Goal: Obtain resource: Obtain resource

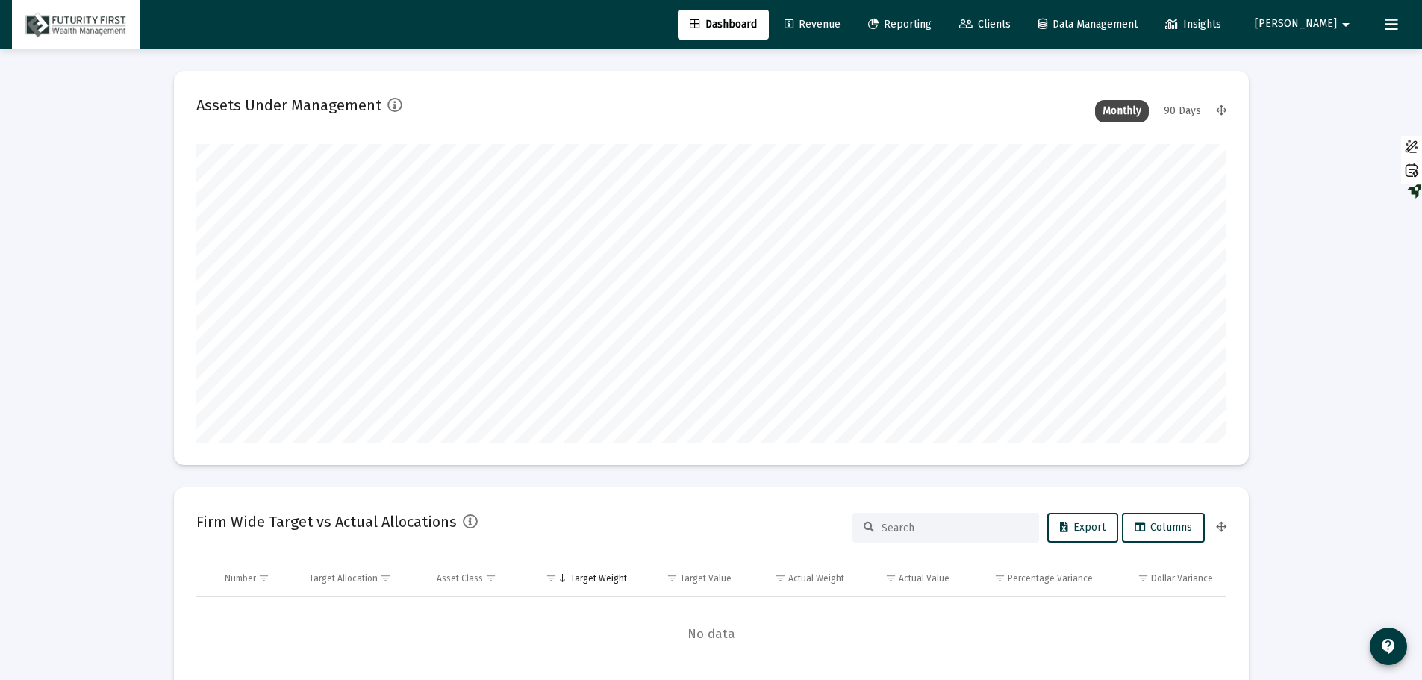
scroll to position [299, 1030]
type input "[DATE]"
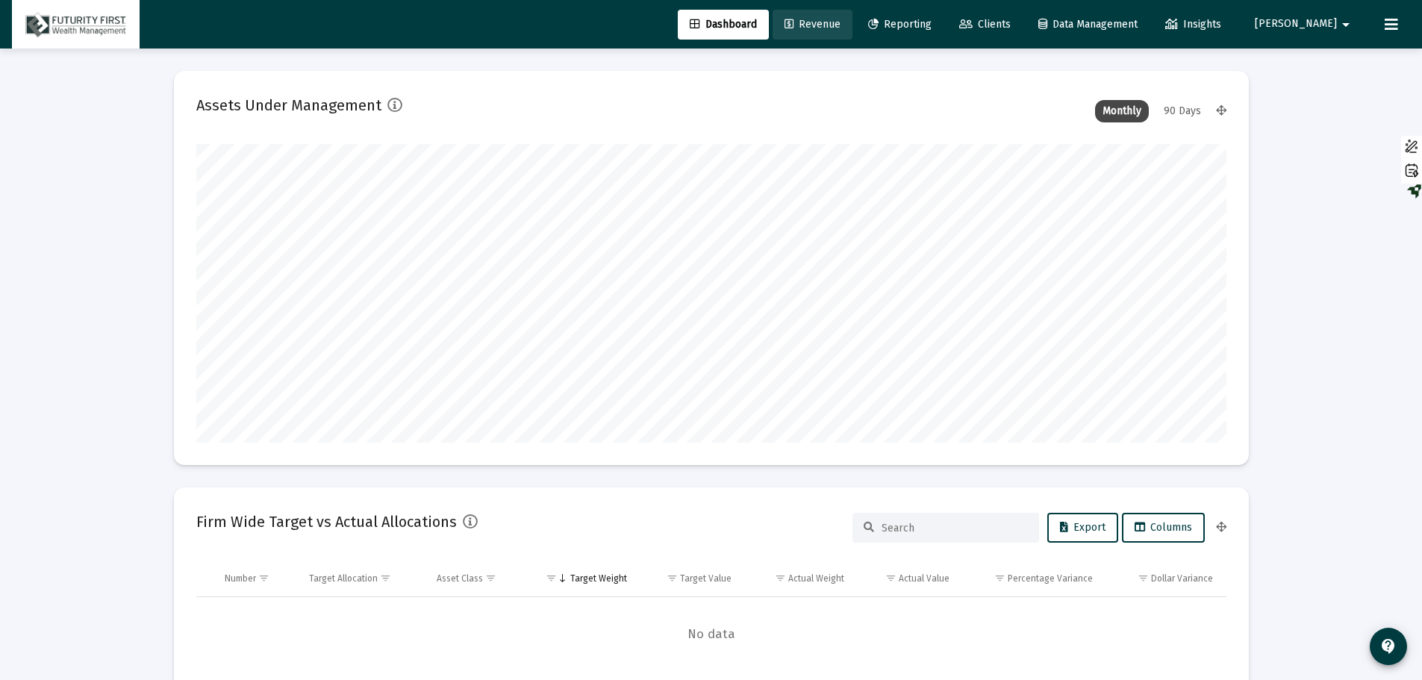
click at [840, 23] on span "Revenue" at bounding box center [812, 24] width 56 height 13
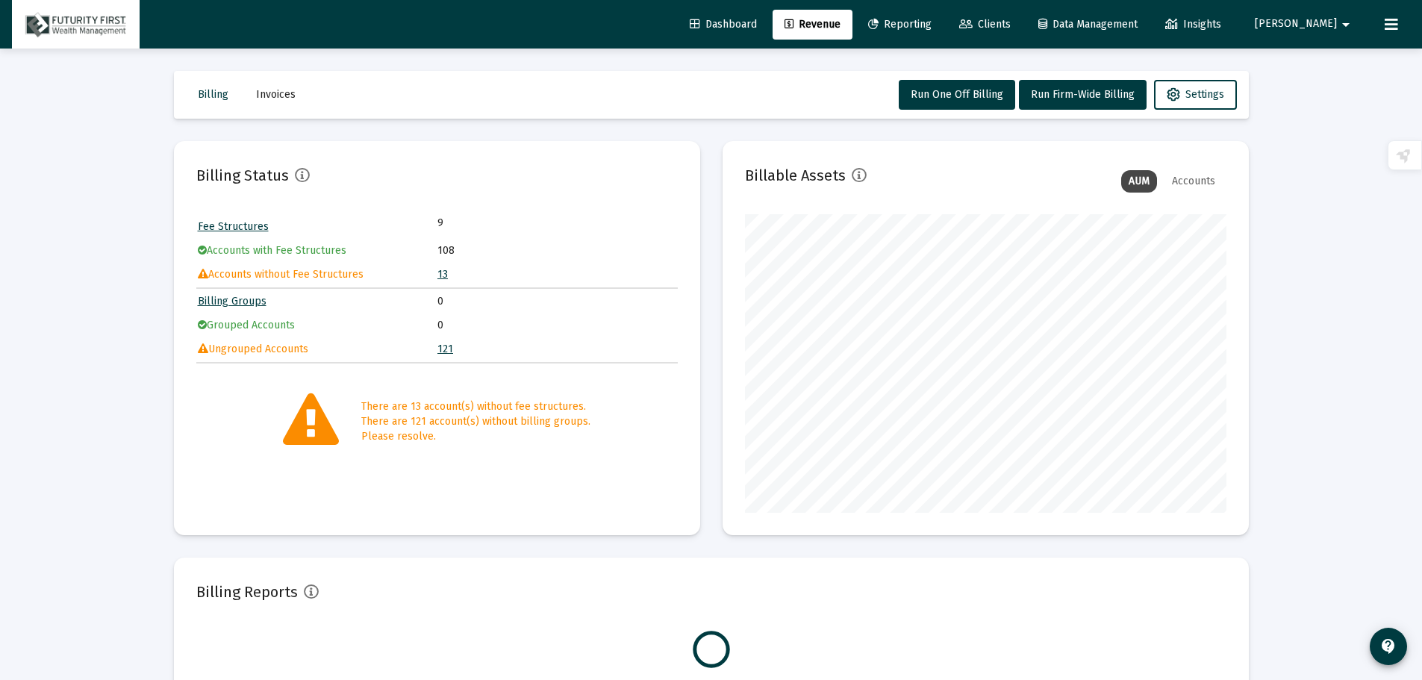
scroll to position [299, 481]
click at [442, 278] on link "13" at bounding box center [442, 274] width 10 height 13
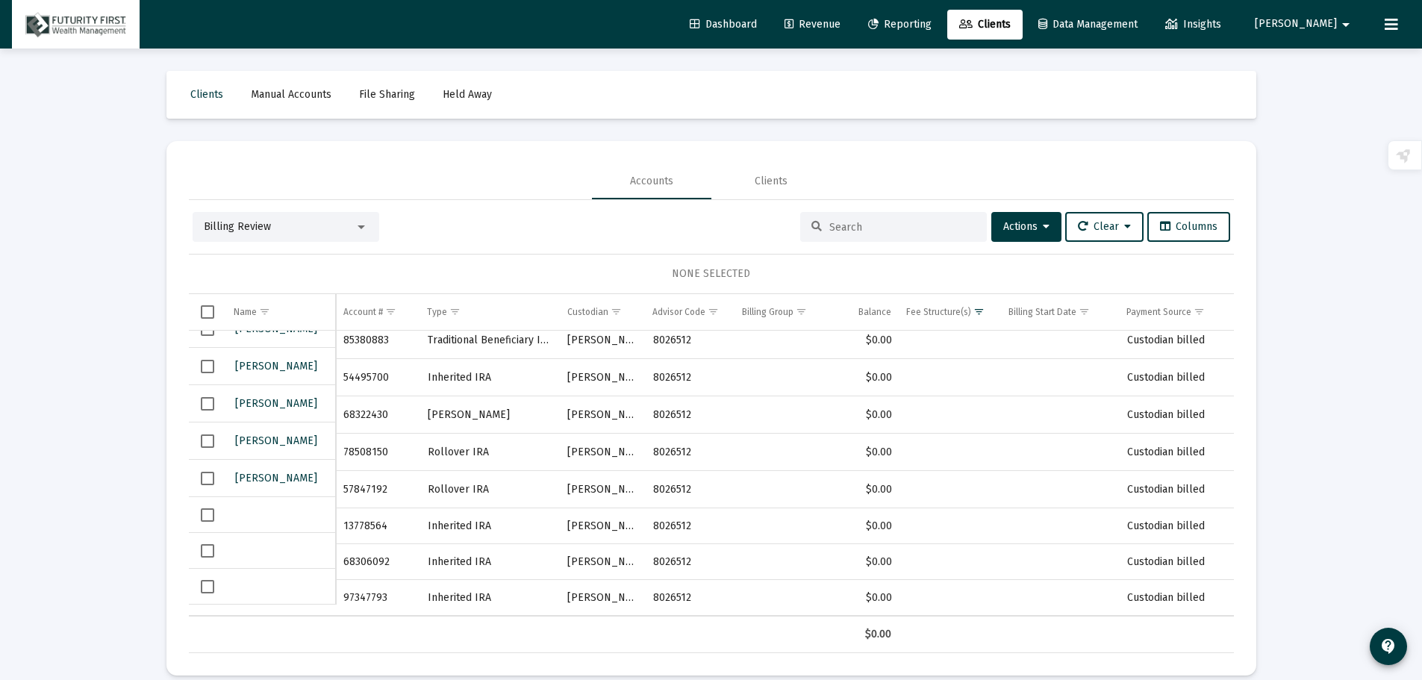
scroll to position [18, 0]
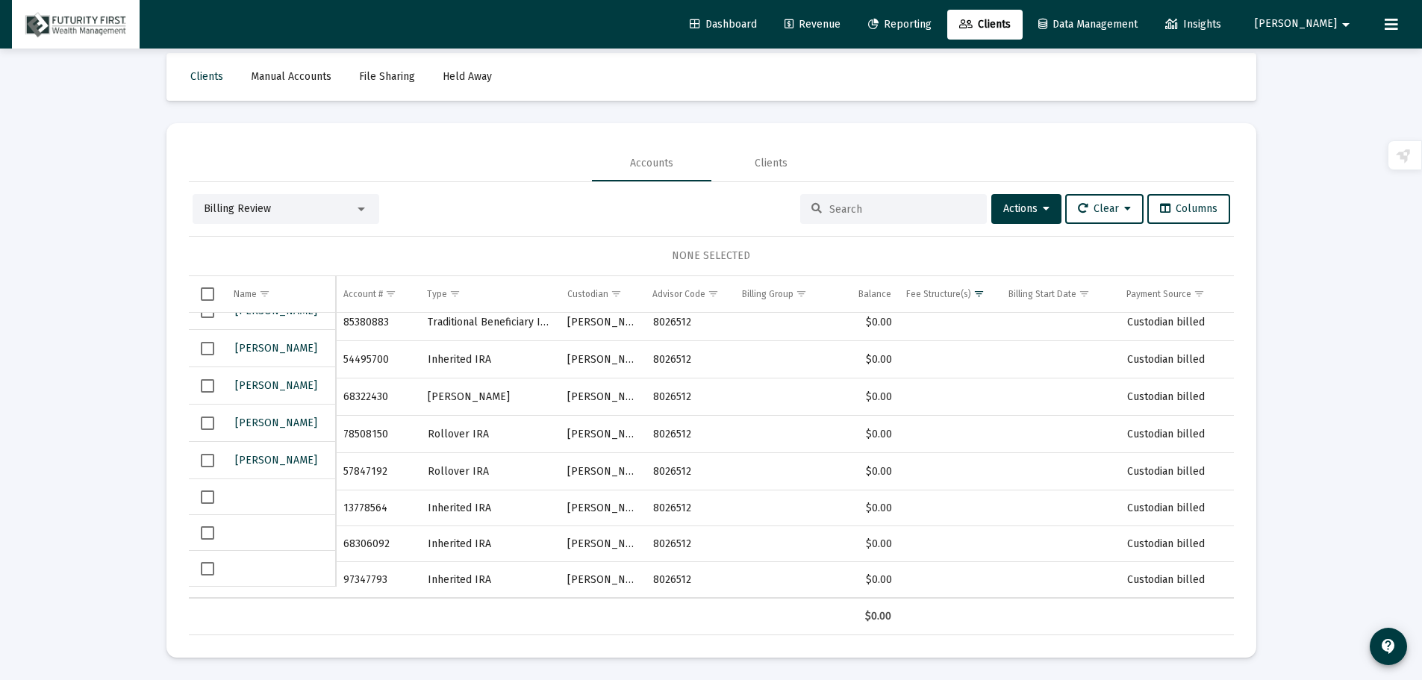
click at [931, 25] on span "Reporting" at bounding box center [899, 24] width 63 height 13
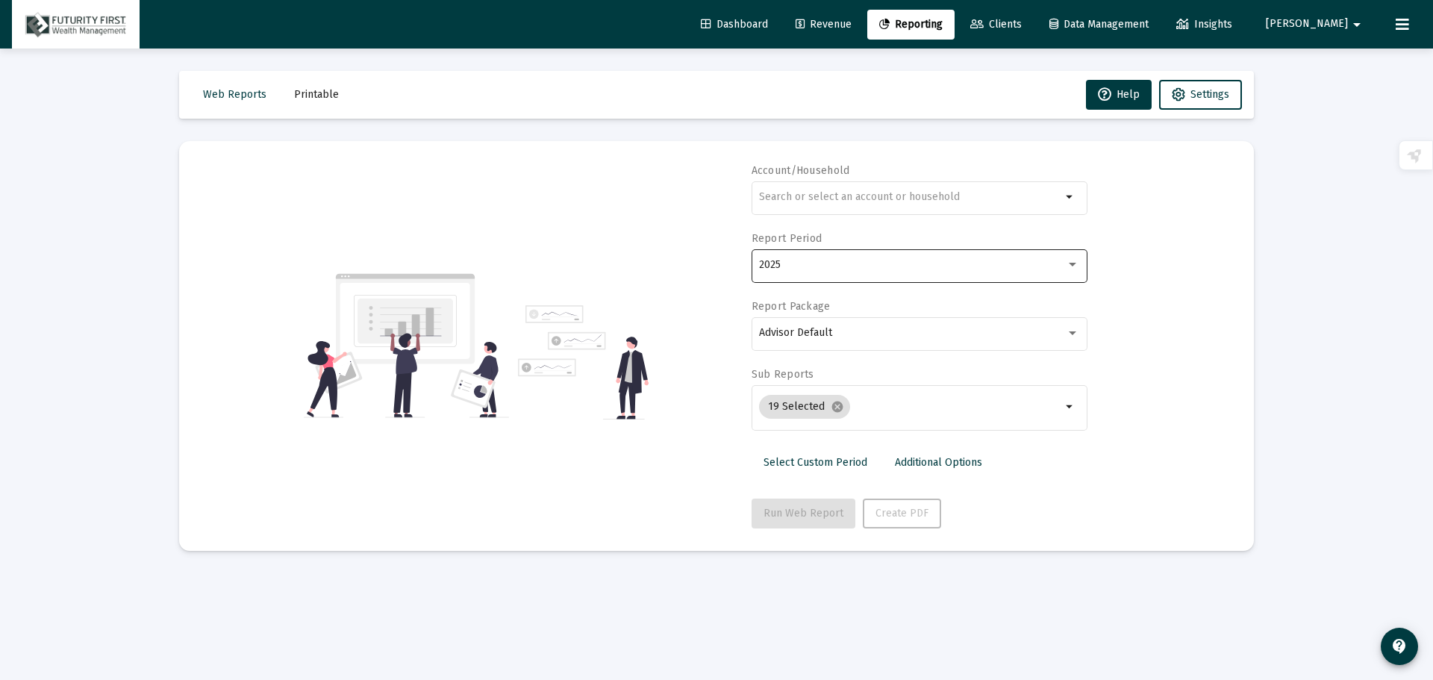
click at [787, 265] on div "2025" at bounding box center [912, 265] width 307 height 12
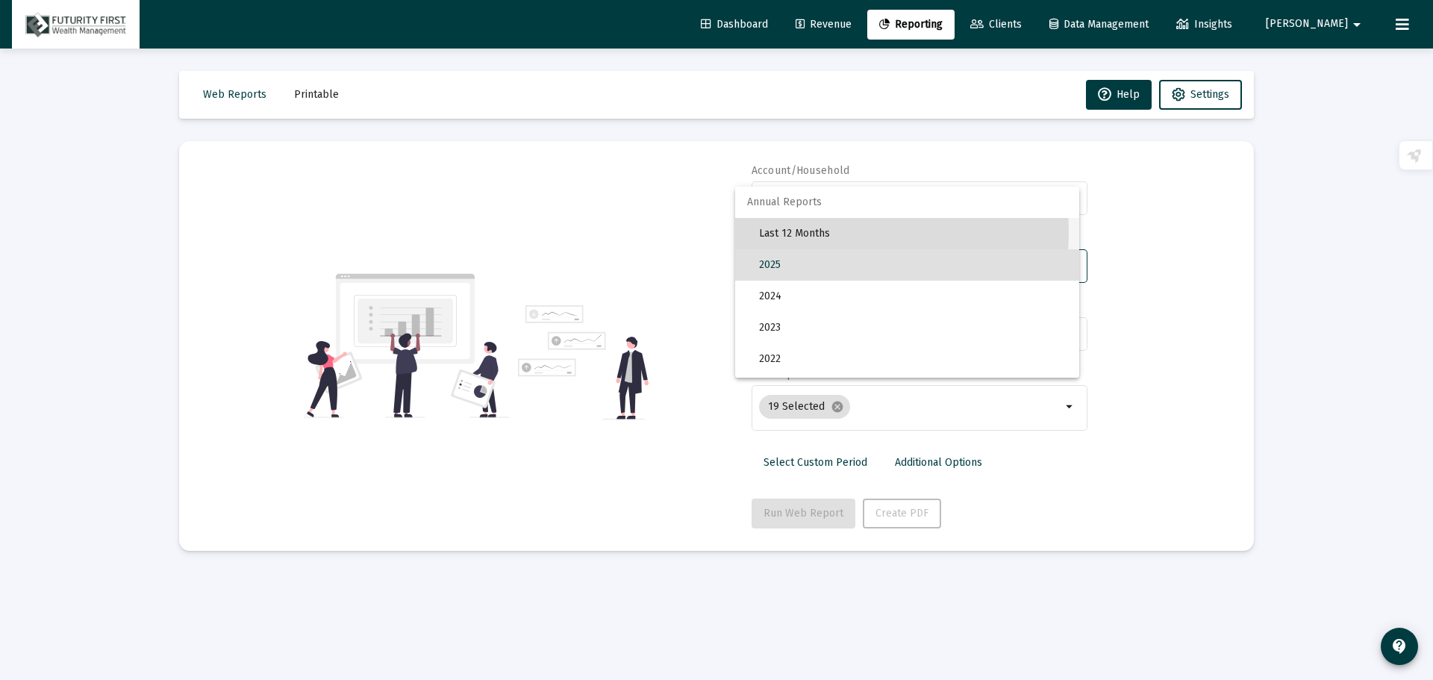
click at [794, 232] on span "Last 12 Months" at bounding box center [913, 233] width 308 height 31
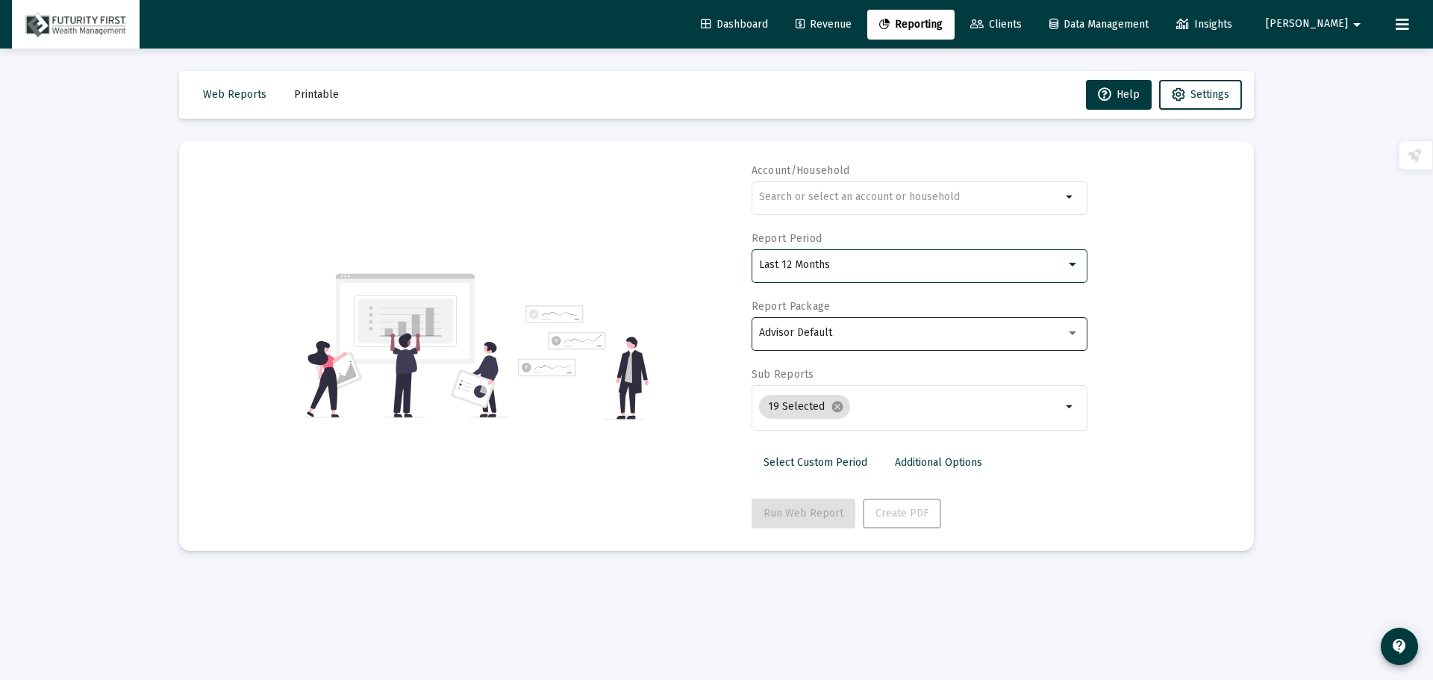
click at [806, 332] on span "Advisor Default" at bounding box center [795, 332] width 73 height 13
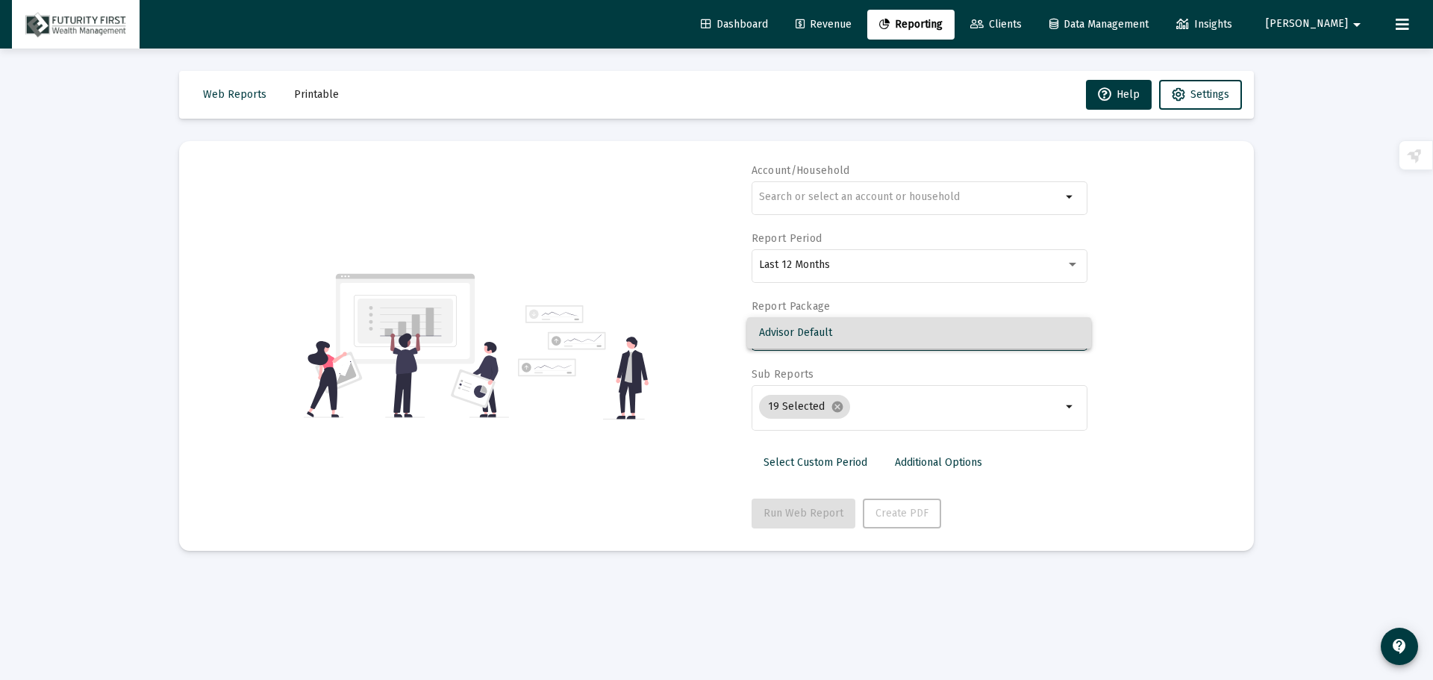
click at [816, 190] on div at bounding box center [716, 340] width 1433 height 680
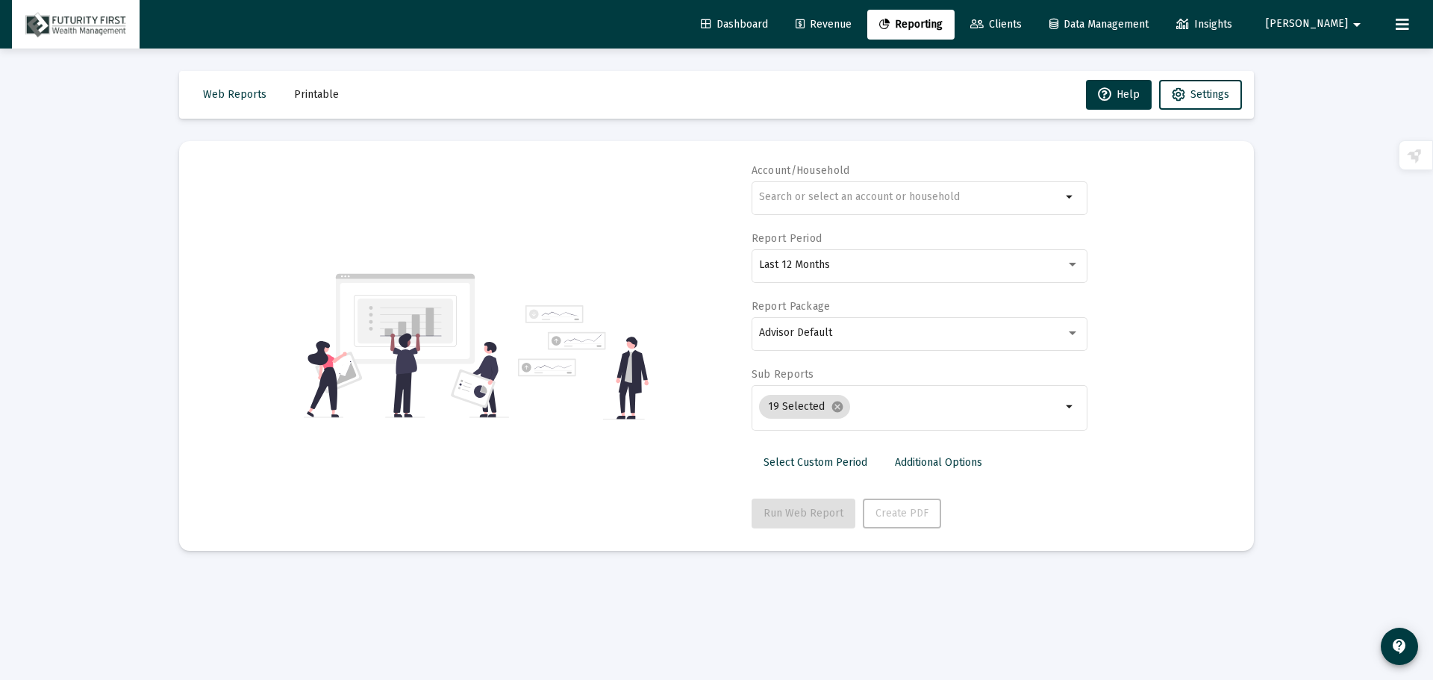
click at [816, 190] on div at bounding box center [910, 196] width 302 height 37
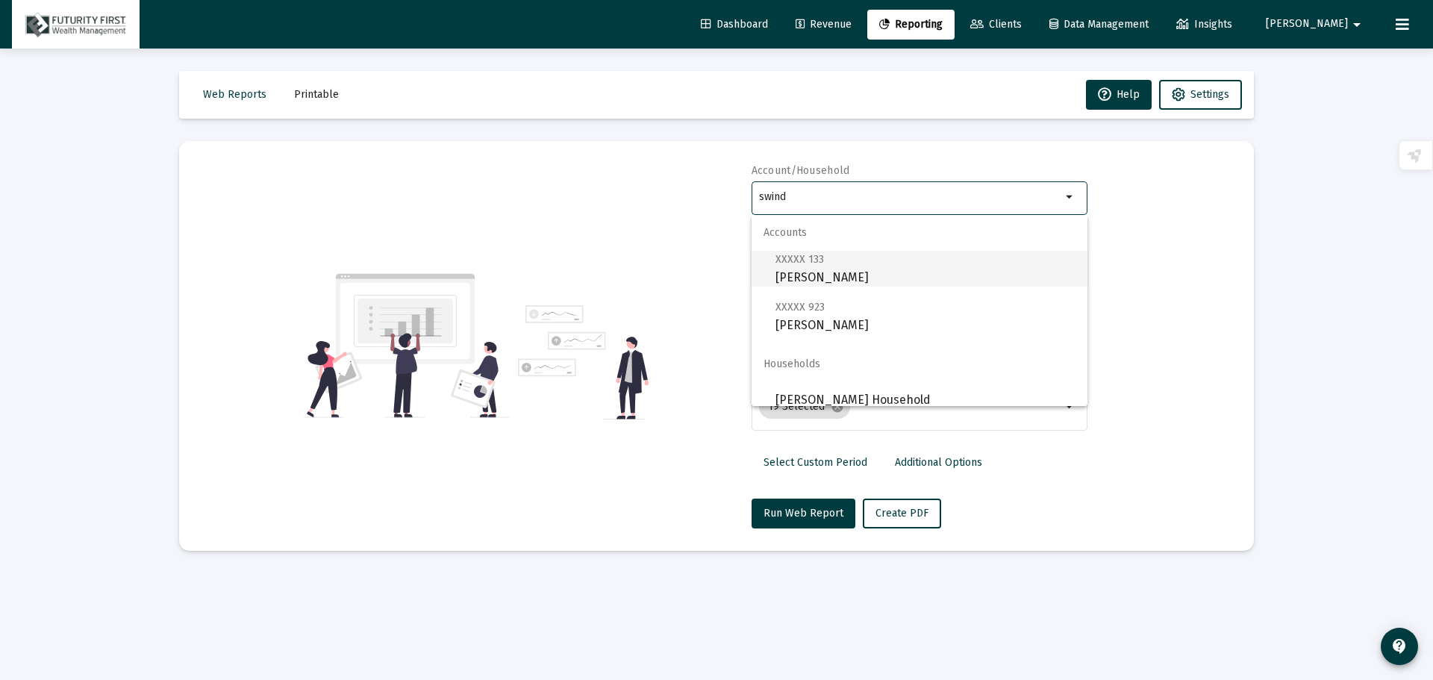
click at [799, 269] on span "XXXXX 133 [PERSON_NAME]" at bounding box center [925, 268] width 300 height 37
type input "[PERSON_NAME]"
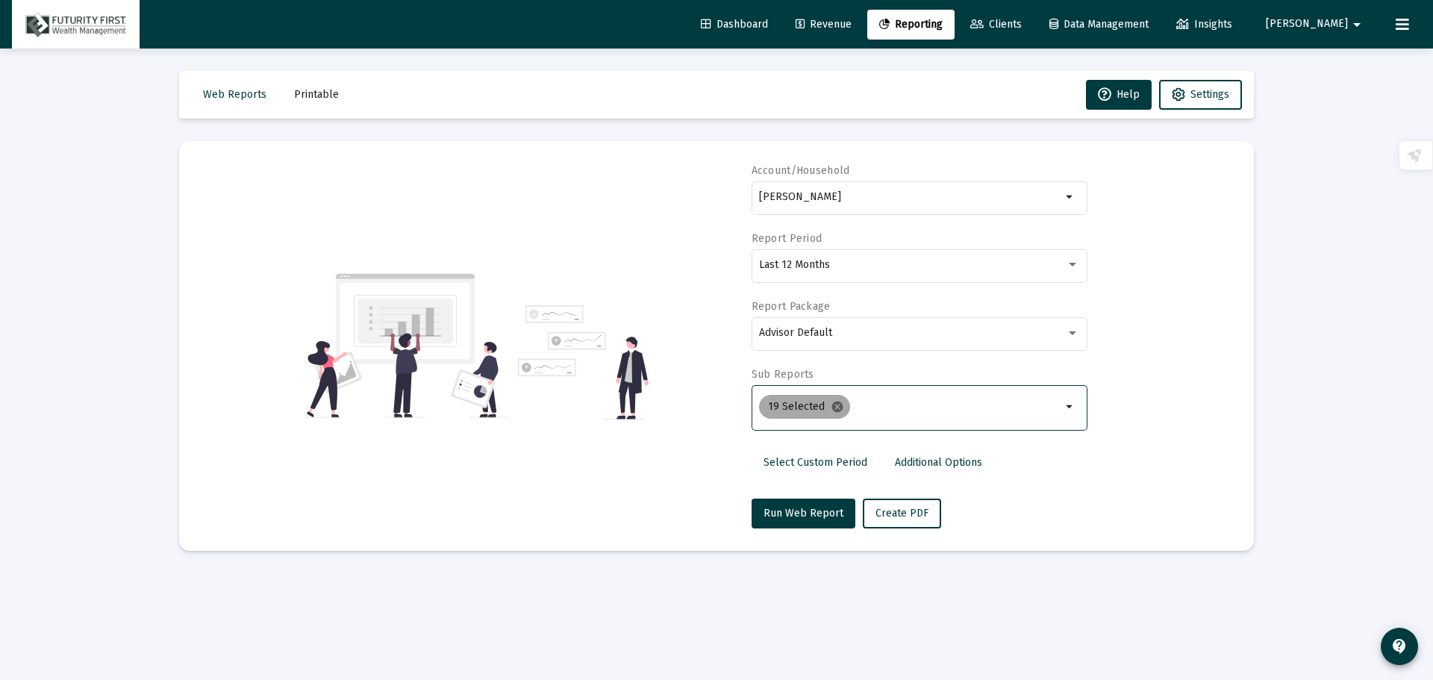
click at [840, 407] on mat-icon "cancel" at bounding box center [837, 406] width 13 height 13
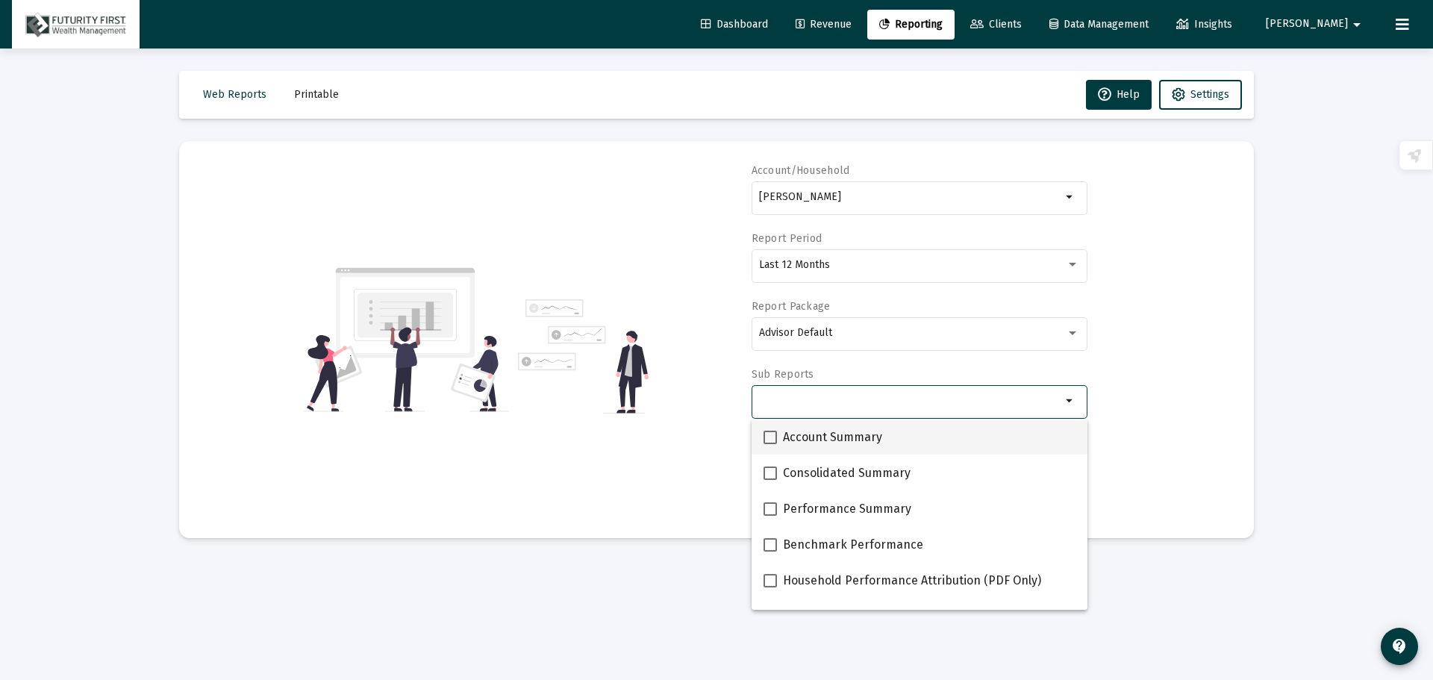
click at [780, 435] on label "Account Summary" at bounding box center [823, 437] width 119 height 18
click at [770, 444] on input "Account Summary" at bounding box center [769, 444] width 1 height 1
checkbox input "true"
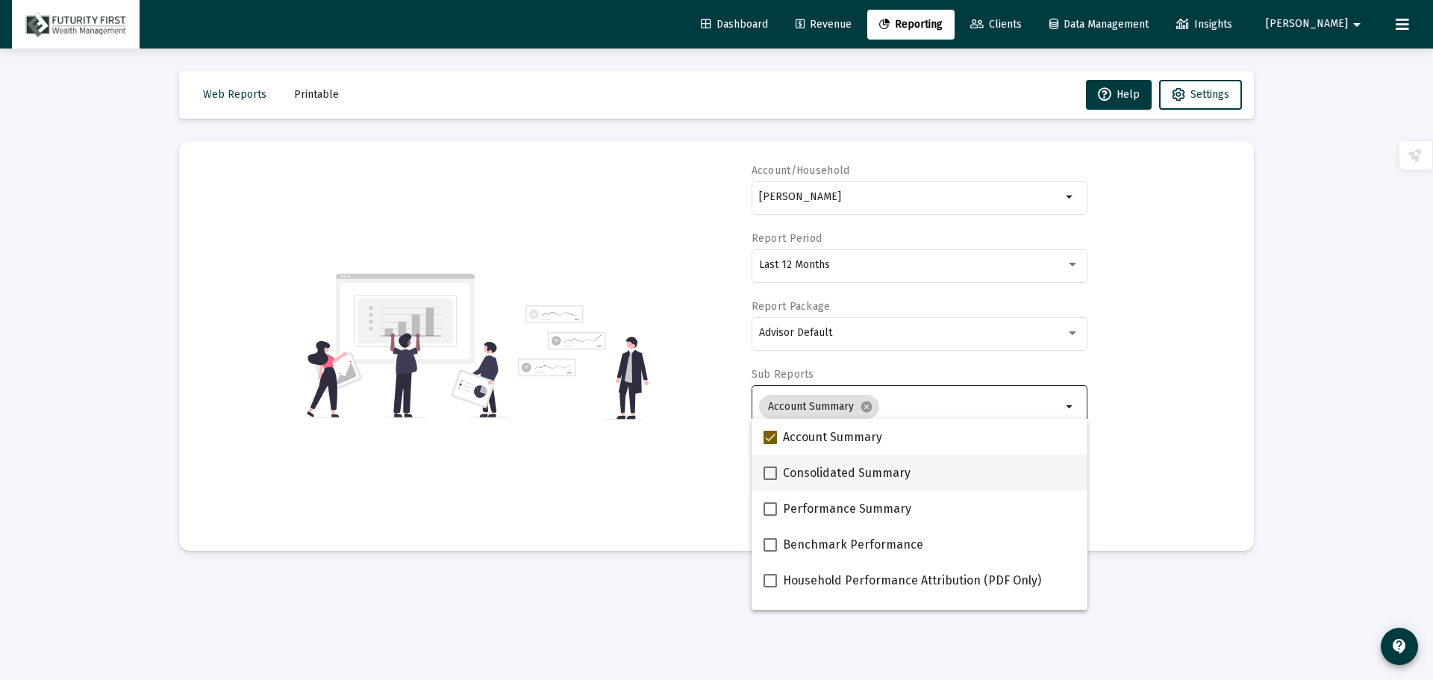
click at [767, 474] on span at bounding box center [770, 472] width 13 height 13
click at [769, 480] on input "Consolidated Summary" at bounding box center [769, 480] width 1 height 1
checkbox input "true"
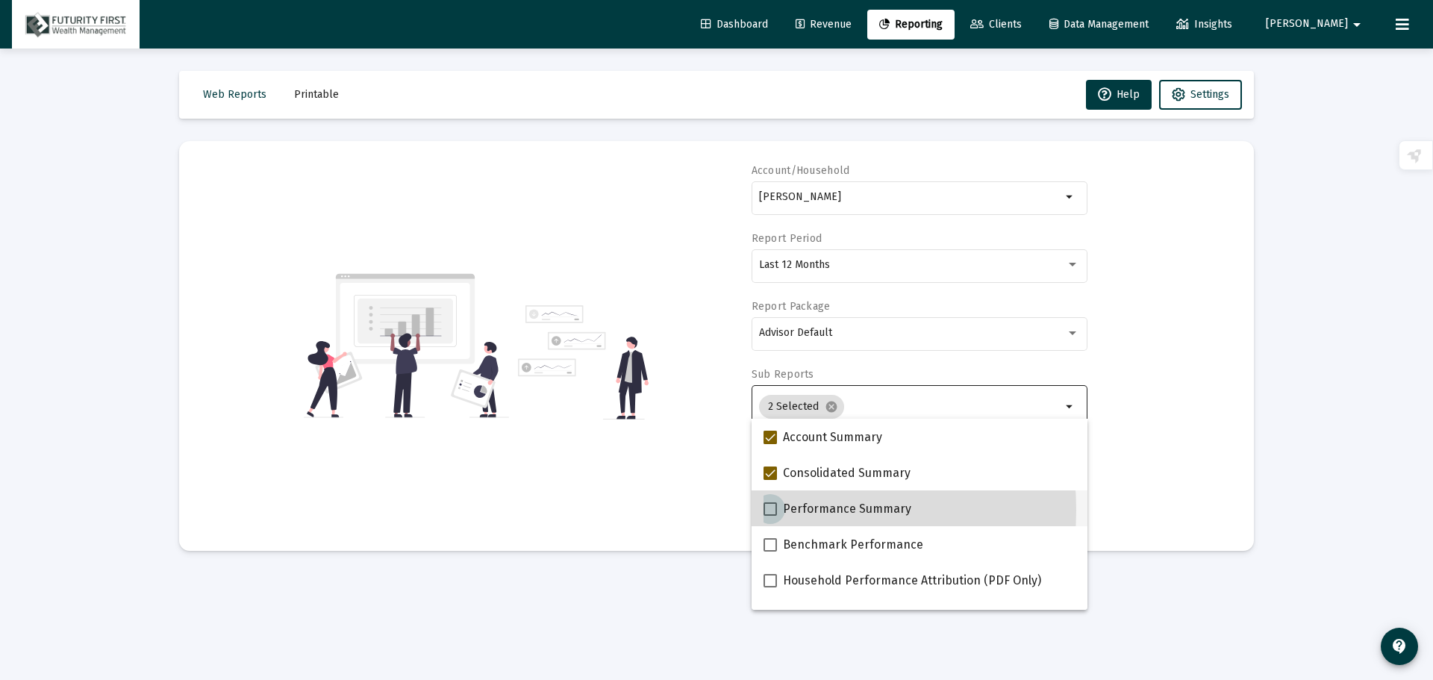
click at [768, 510] on span at bounding box center [770, 508] width 13 height 13
click at [769, 516] on input "Performance Summary" at bounding box center [769, 516] width 1 height 1
checkbox input "true"
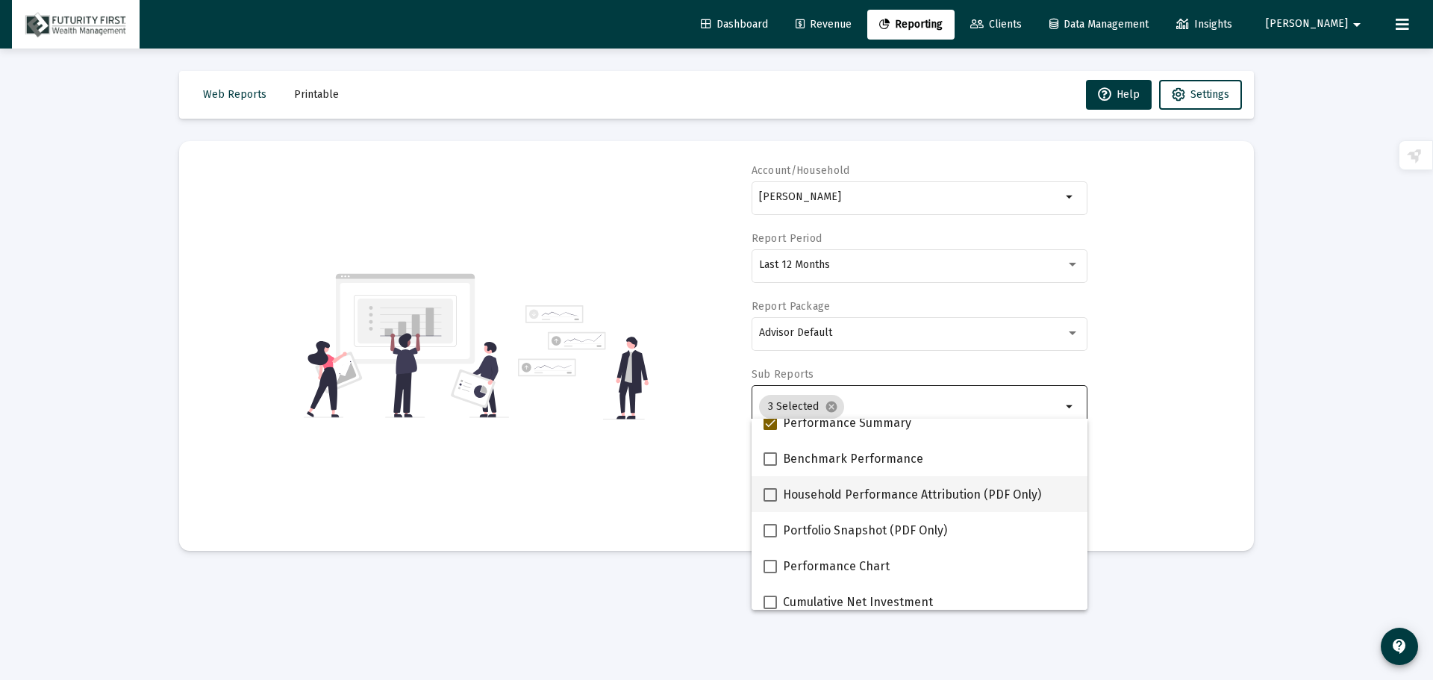
scroll to position [149, 0]
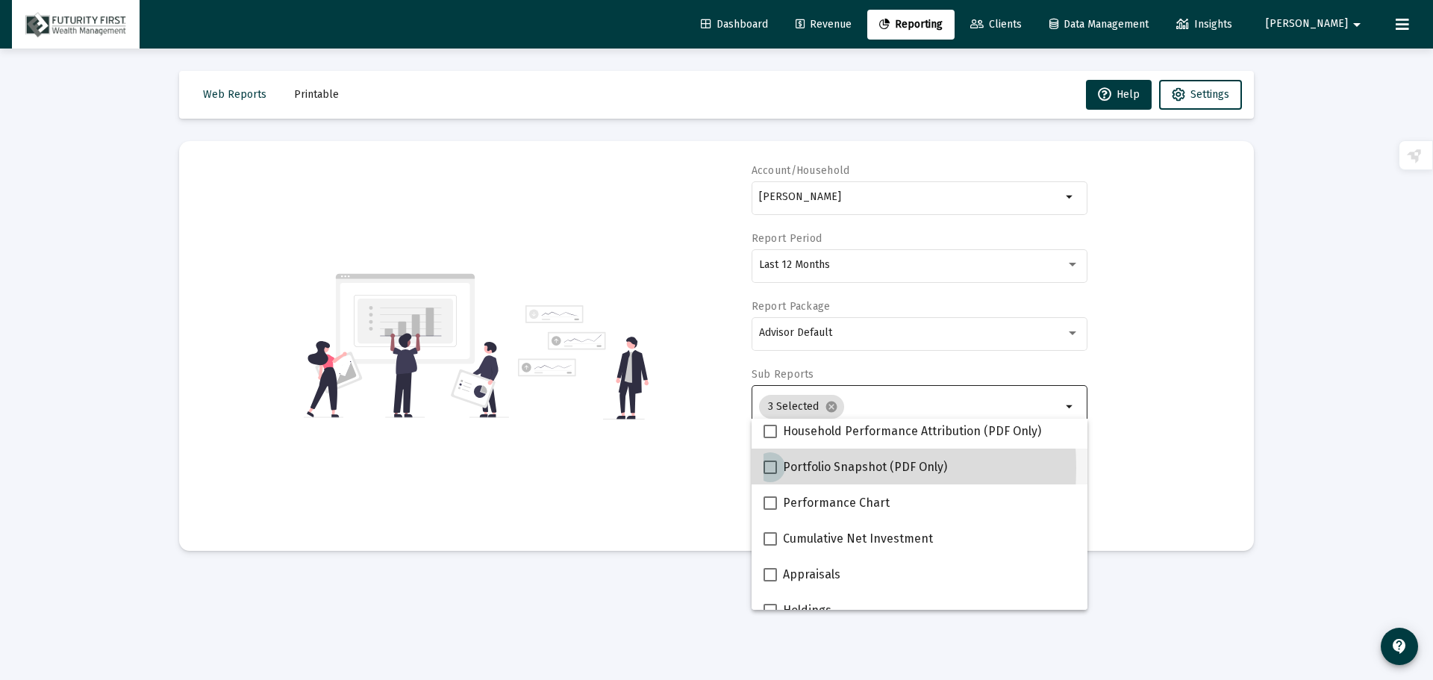
click at [772, 468] on span at bounding box center [770, 466] width 13 height 13
click at [770, 474] on input "Portfolio Snapshot (PDF Only)" at bounding box center [769, 474] width 1 height 1
checkbox input "true"
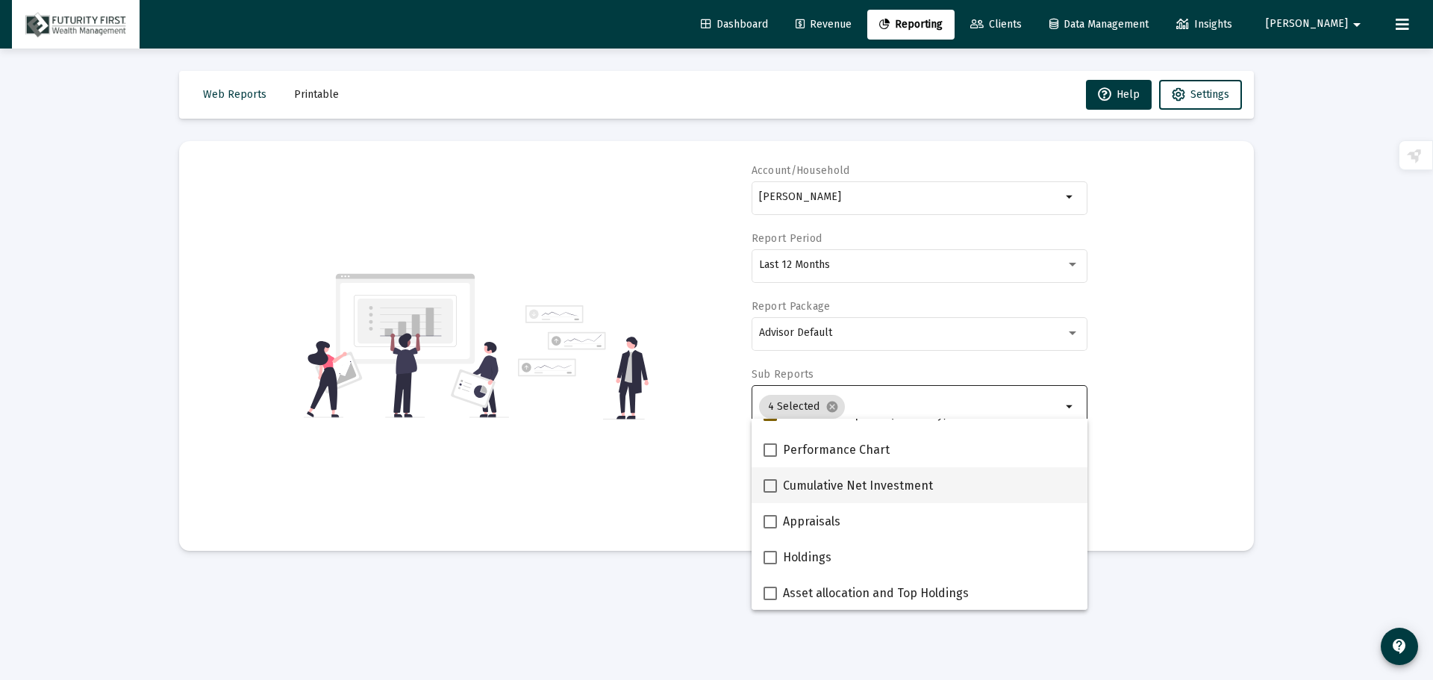
scroll to position [224, 0]
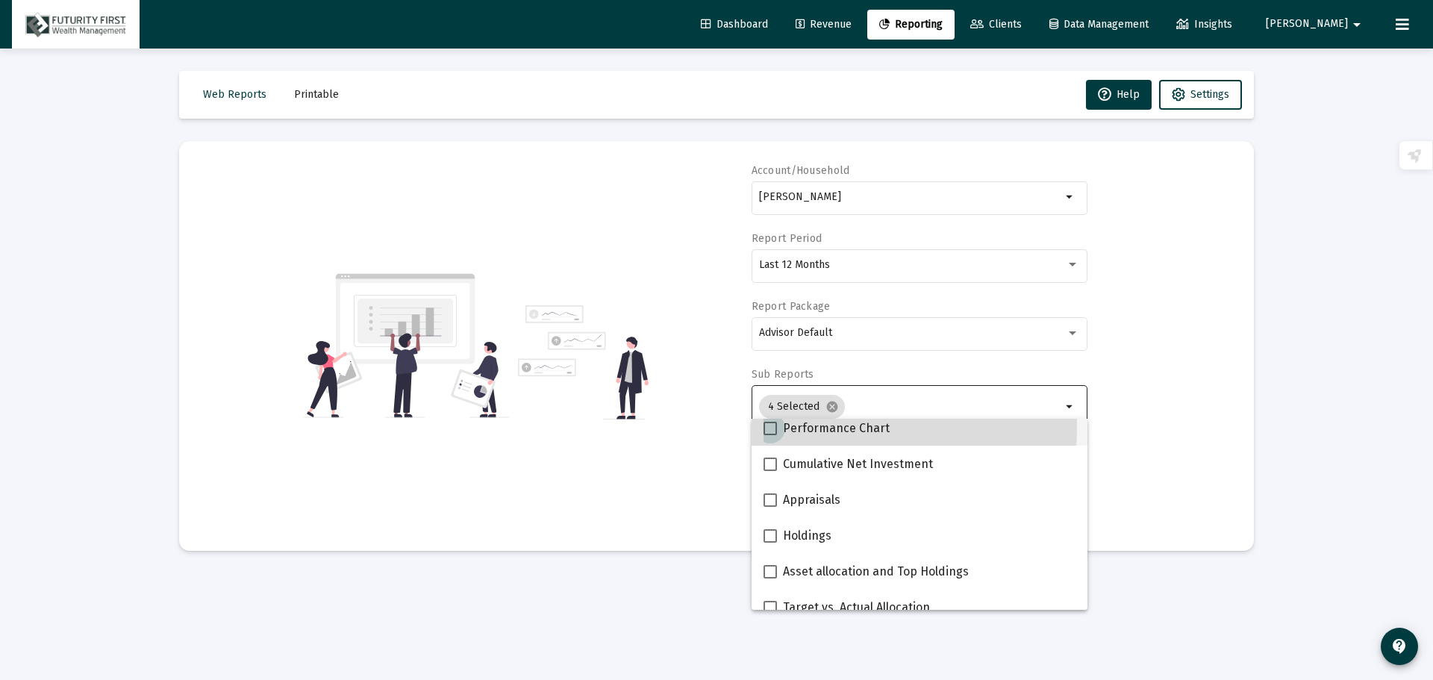
click at [769, 425] on span at bounding box center [770, 428] width 13 height 13
click at [769, 435] on input "Performance Chart" at bounding box center [769, 435] width 1 height 1
checkbox input "true"
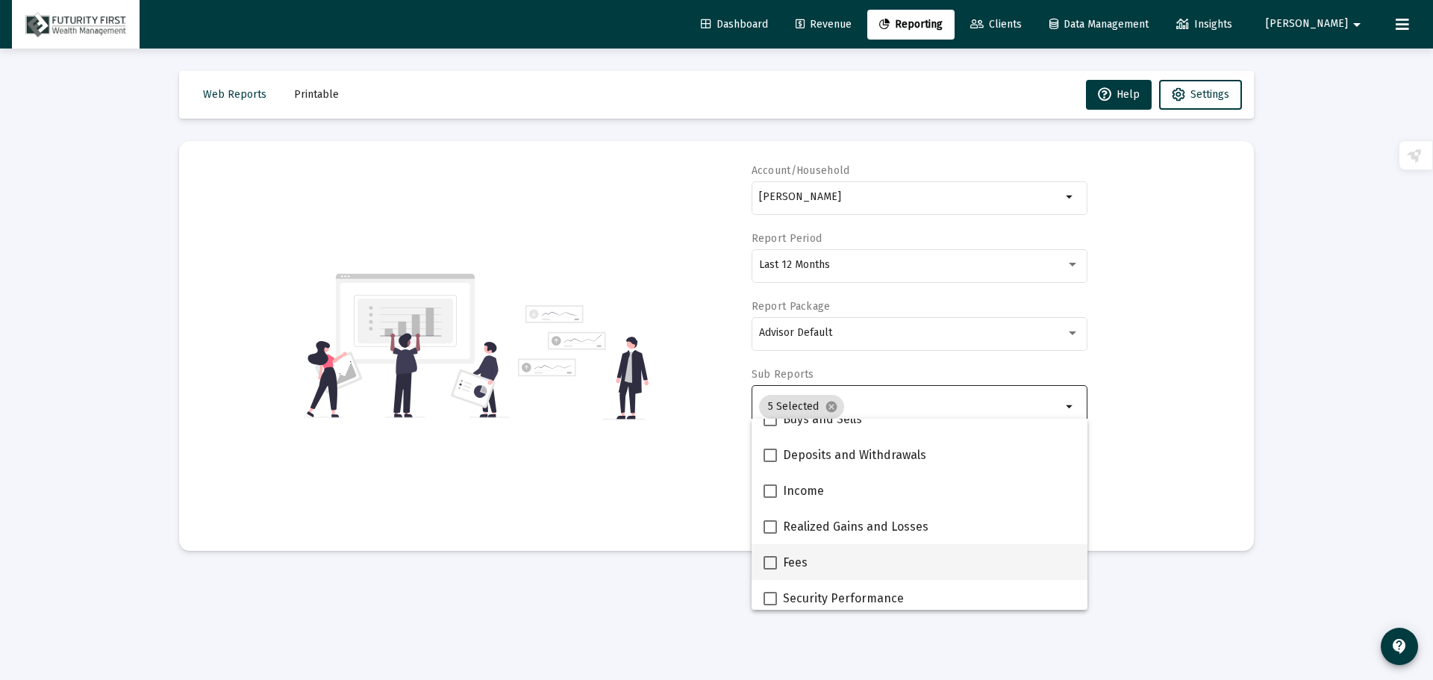
scroll to position [522, 0]
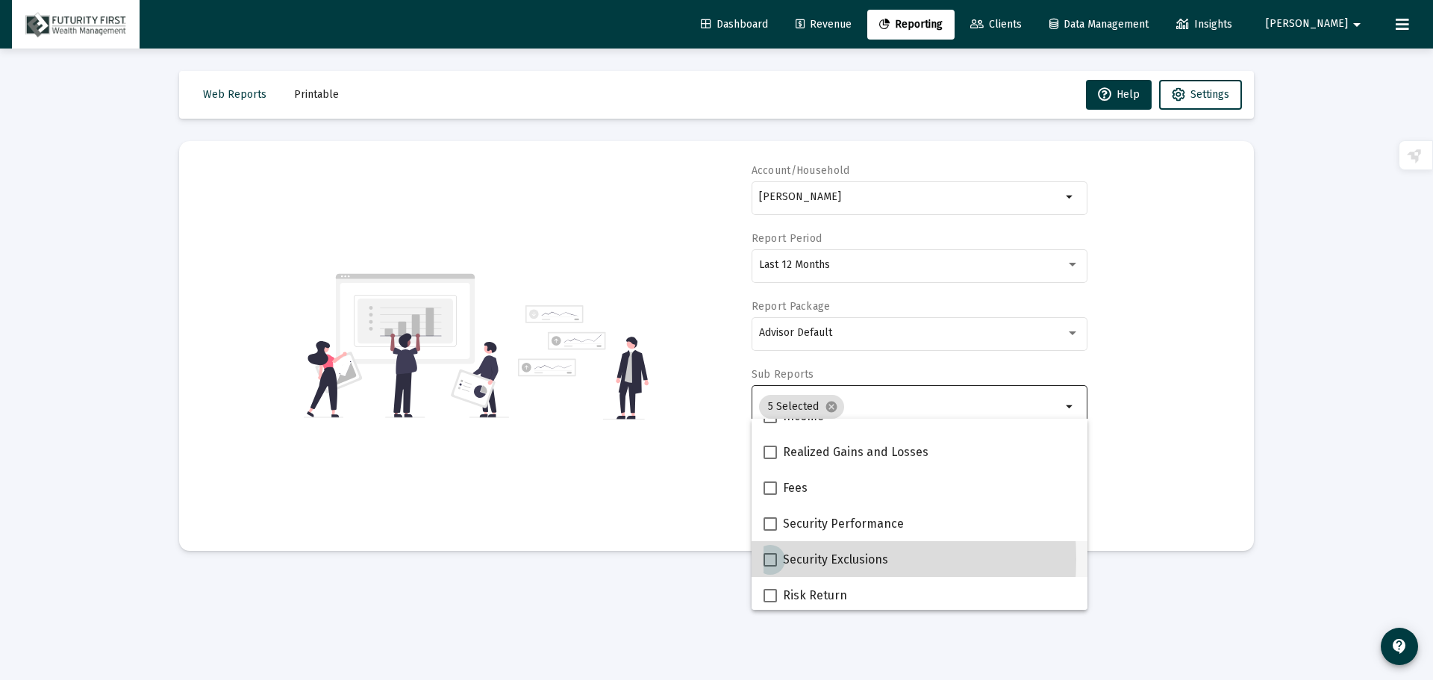
click at [769, 559] on span at bounding box center [770, 559] width 13 height 13
click at [769, 566] on input "Security Exclusions" at bounding box center [769, 566] width 1 height 1
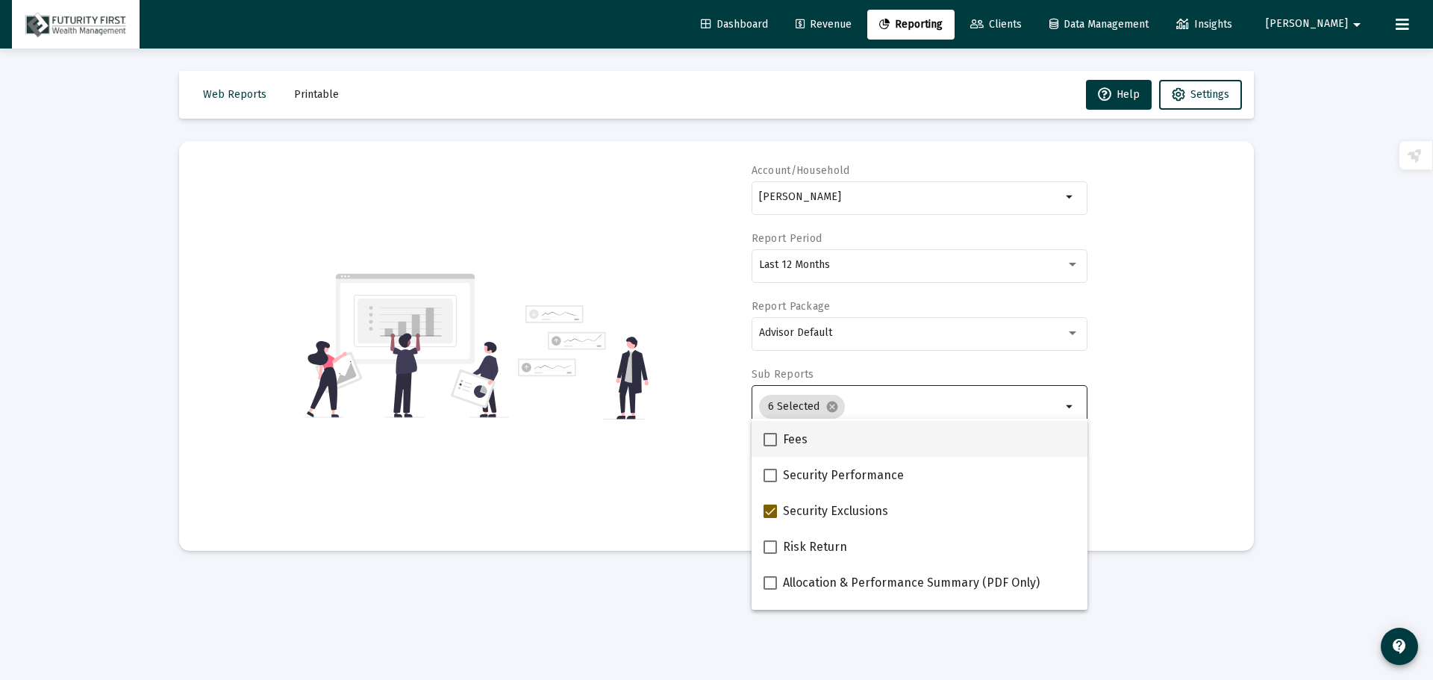
scroll to position [597, 0]
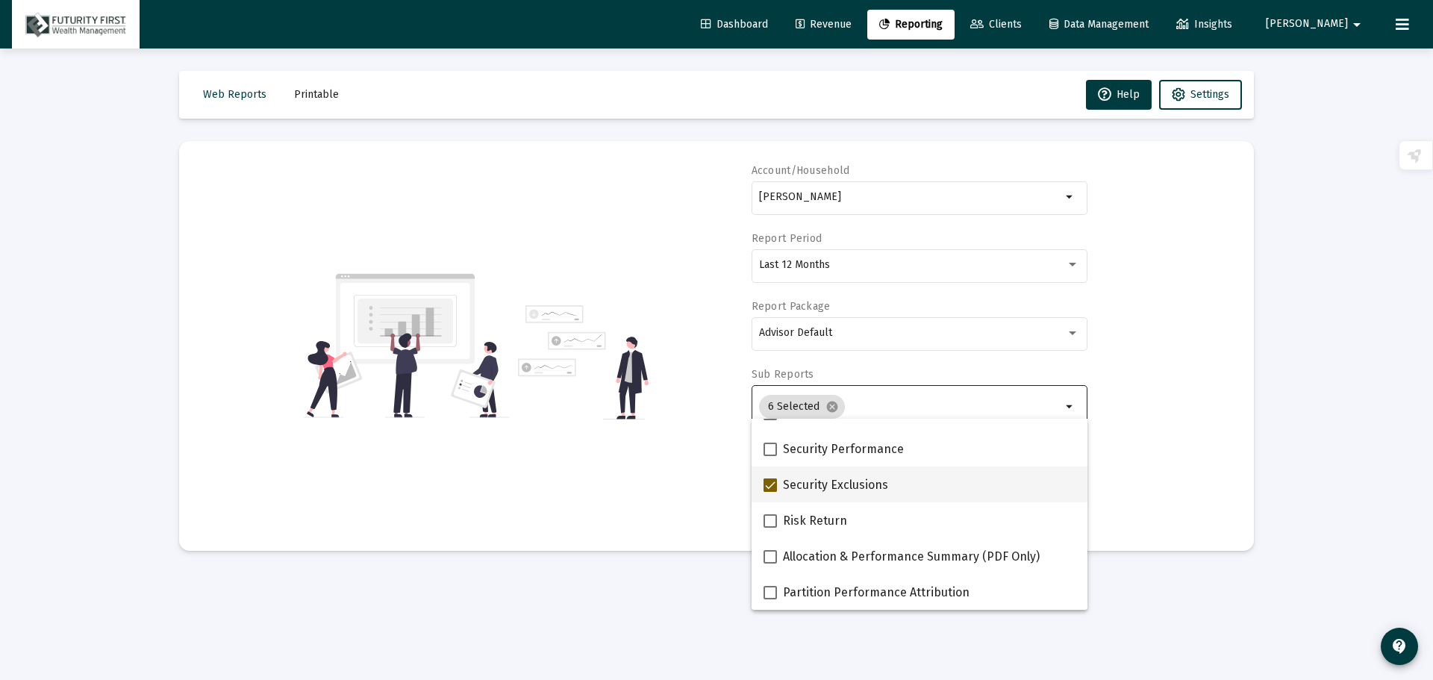
click at [765, 485] on span at bounding box center [770, 484] width 13 height 13
click at [769, 492] on input "Security Exclusions" at bounding box center [769, 492] width 1 height 1
checkbox input "false"
click at [1172, 389] on div "Account/Household [PERSON_NAME] arrow_drop_down Report Period Last 12 Months Re…" at bounding box center [717, 345] width 1030 height 365
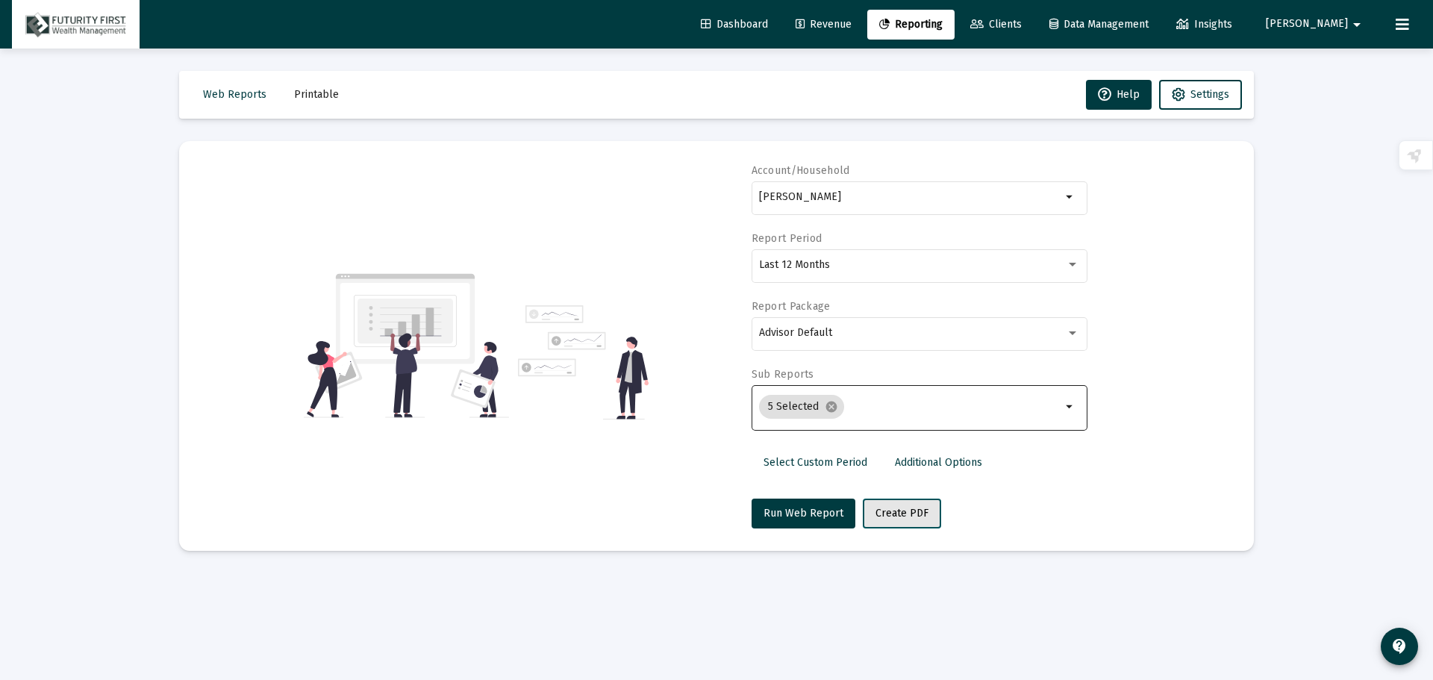
click at [921, 516] on span "Create PDF" at bounding box center [901, 513] width 53 height 13
click at [312, 95] on span "Printable" at bounding box center [316, 94] width 45 height 13
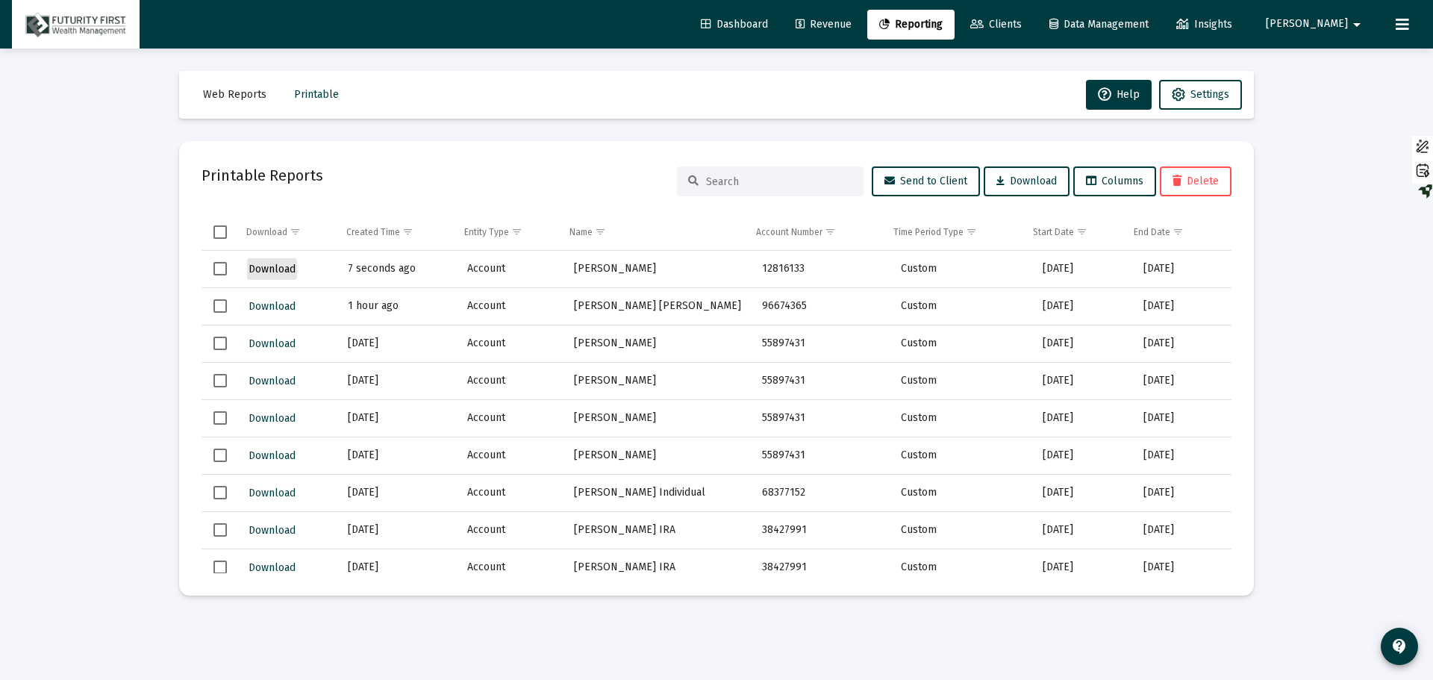
click at [278, 272] on span "Download" at bounding box center [272, 269] width 47 height 13
click at [951, 35] on link "Reporting" at bounding box center [910, 25] width 87 height 30
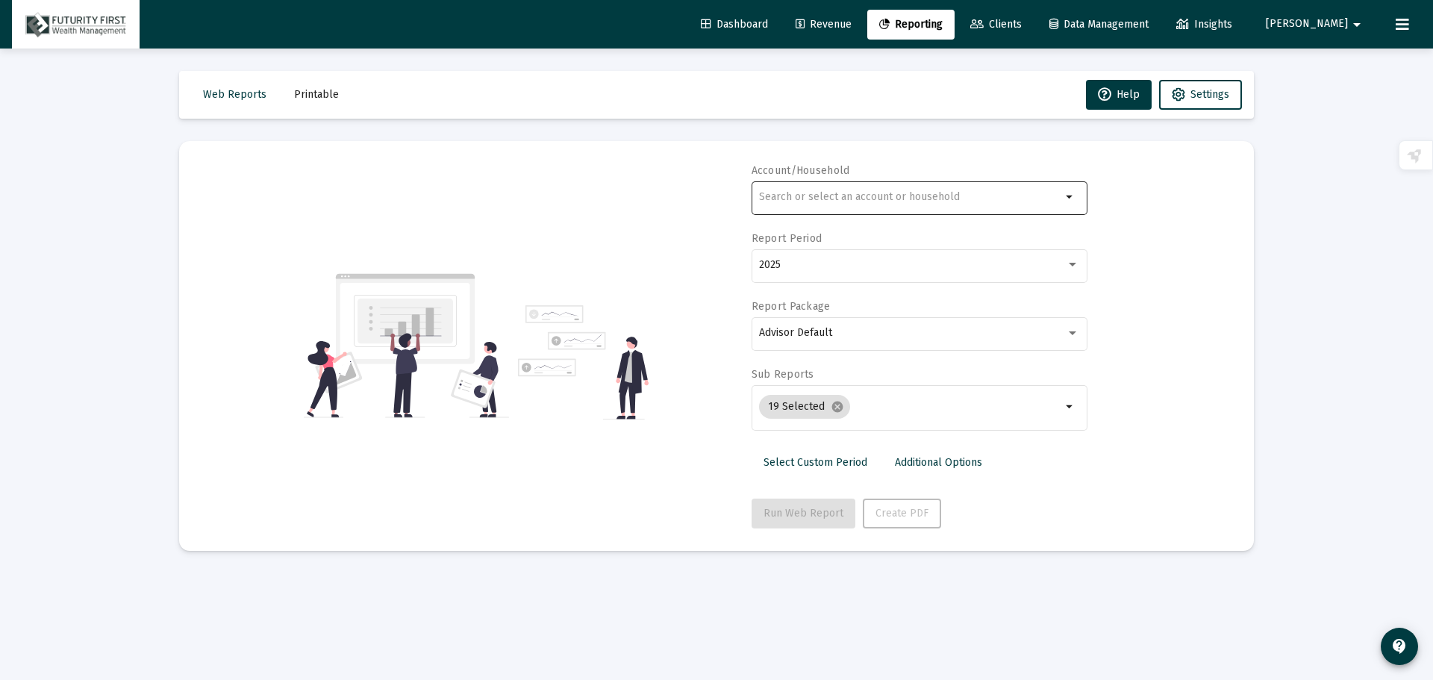
click at [831, 204] on div at bounding box center [910, 196] width 302 height 37
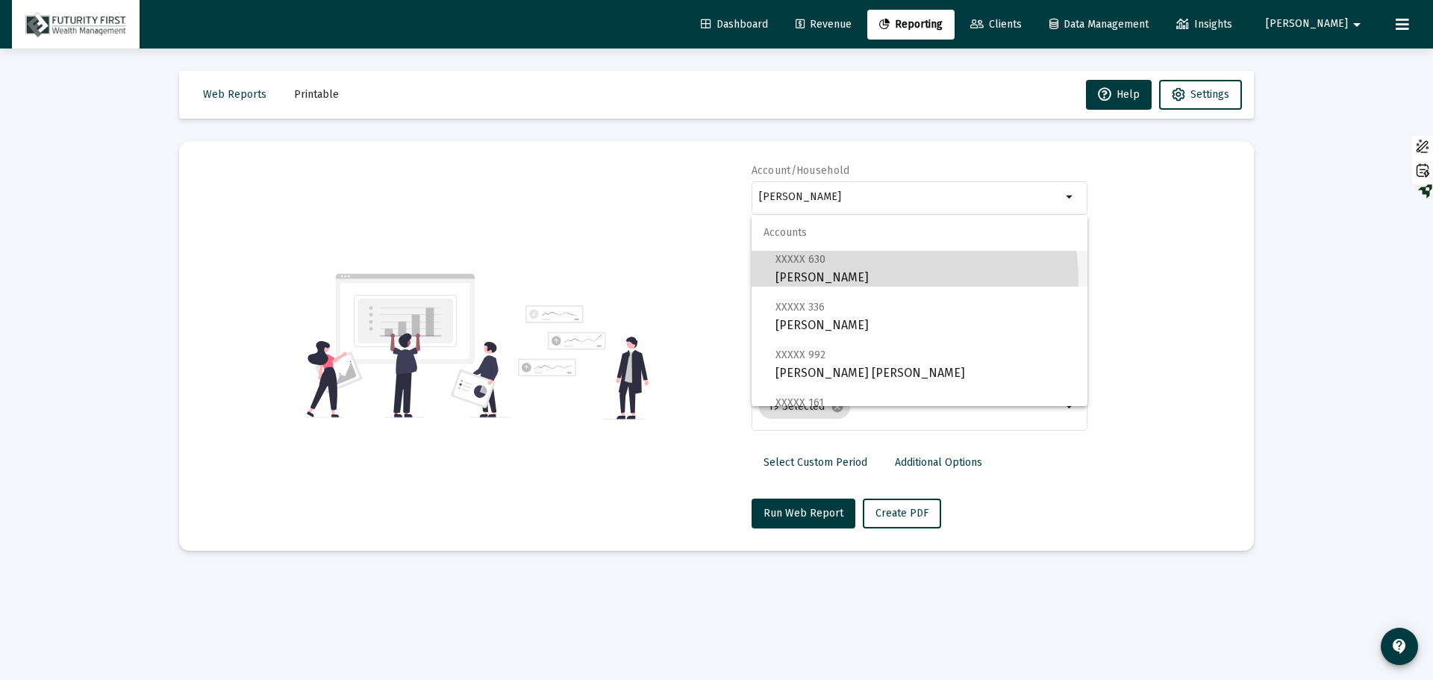
click at [835, 283] on span "XXXXX 630 [PERSON_NAME]" at bounding box center [925, 268] width 300 height 37
type input "[PERSON_NAME]"
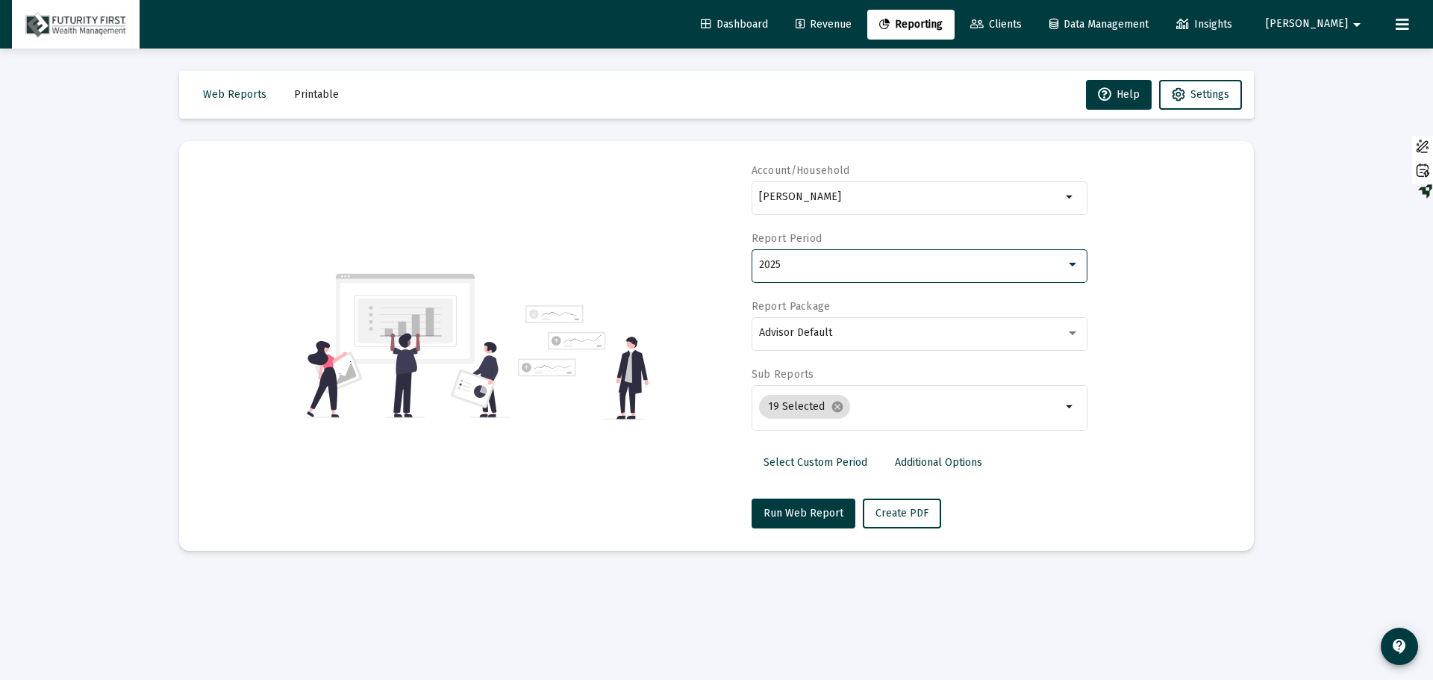
click at [808, 268] on div "2025" at bounding box center [912, 265] width 307 height 12
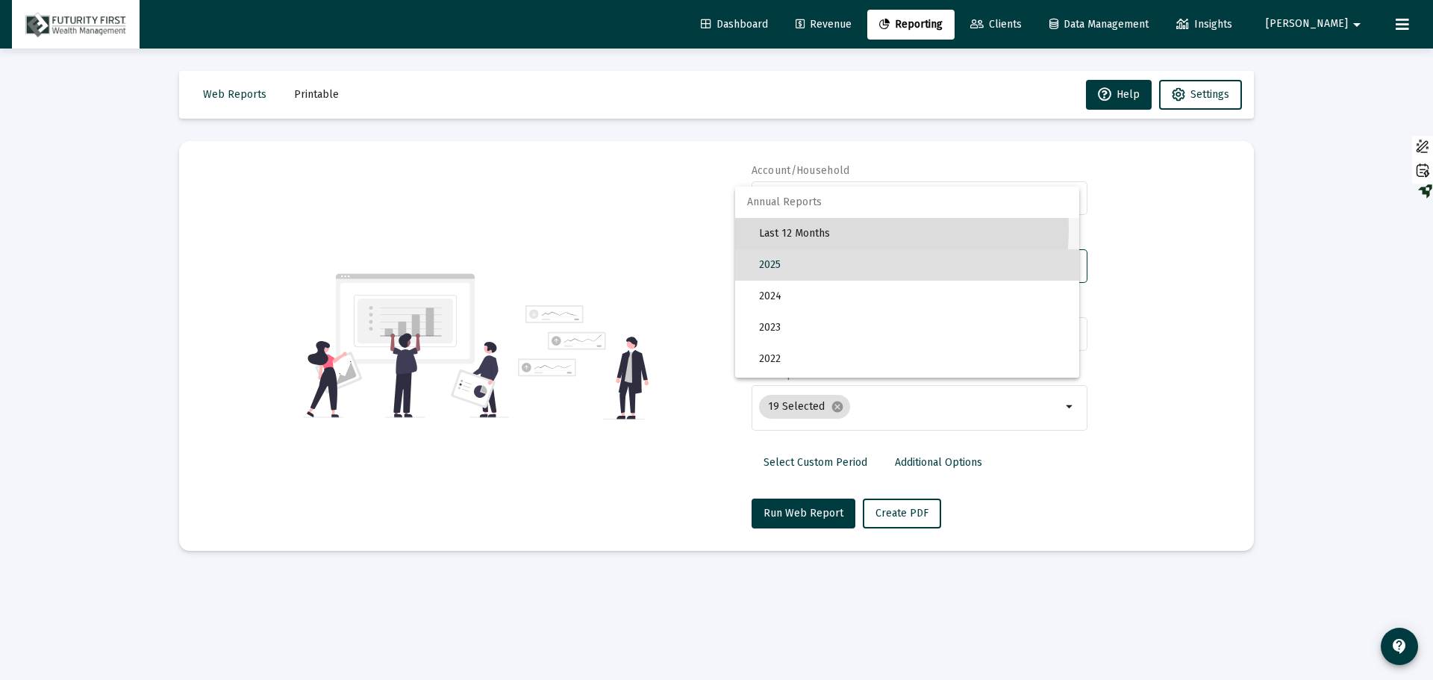
click at [808, 228] on span "Last 12 Months" at bounding box center [913, 233] width 308 height 31
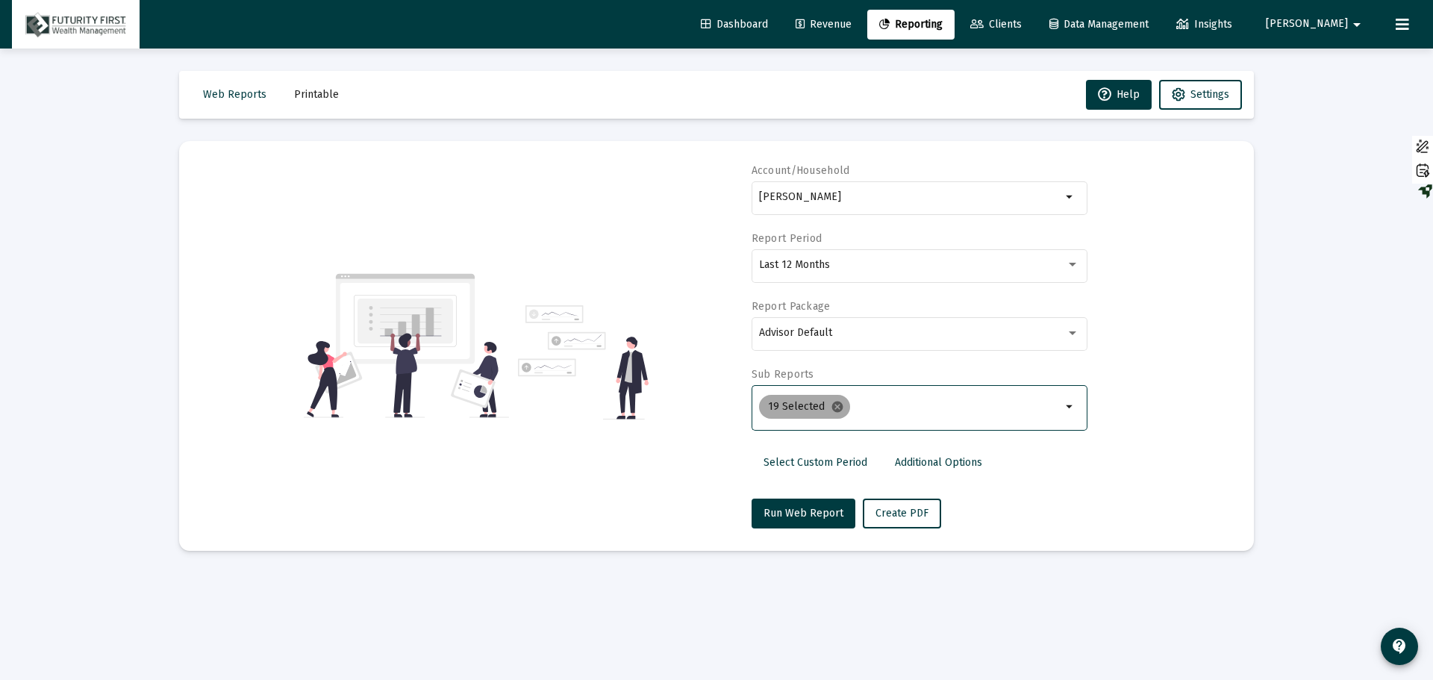
click at [832, 409] on mat-icon "cancel" at bounding box center [837, 406] width 13 height 13
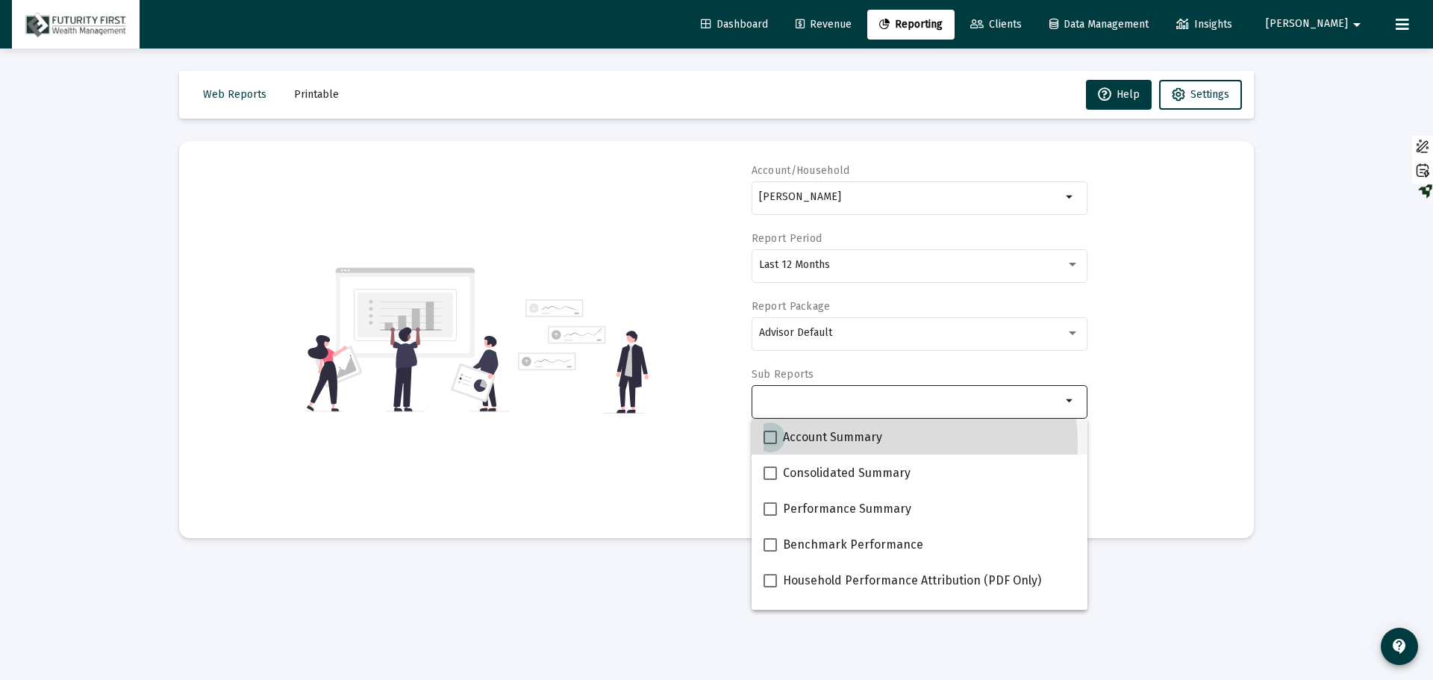
click at [825, 446] on span "Account Summary" at bounding box center [832, 437] width 99 height 18
click at [770, 445] on input "Account Summary" at bounding box center [769, 444] width 1 height 1
checkbox input "true"
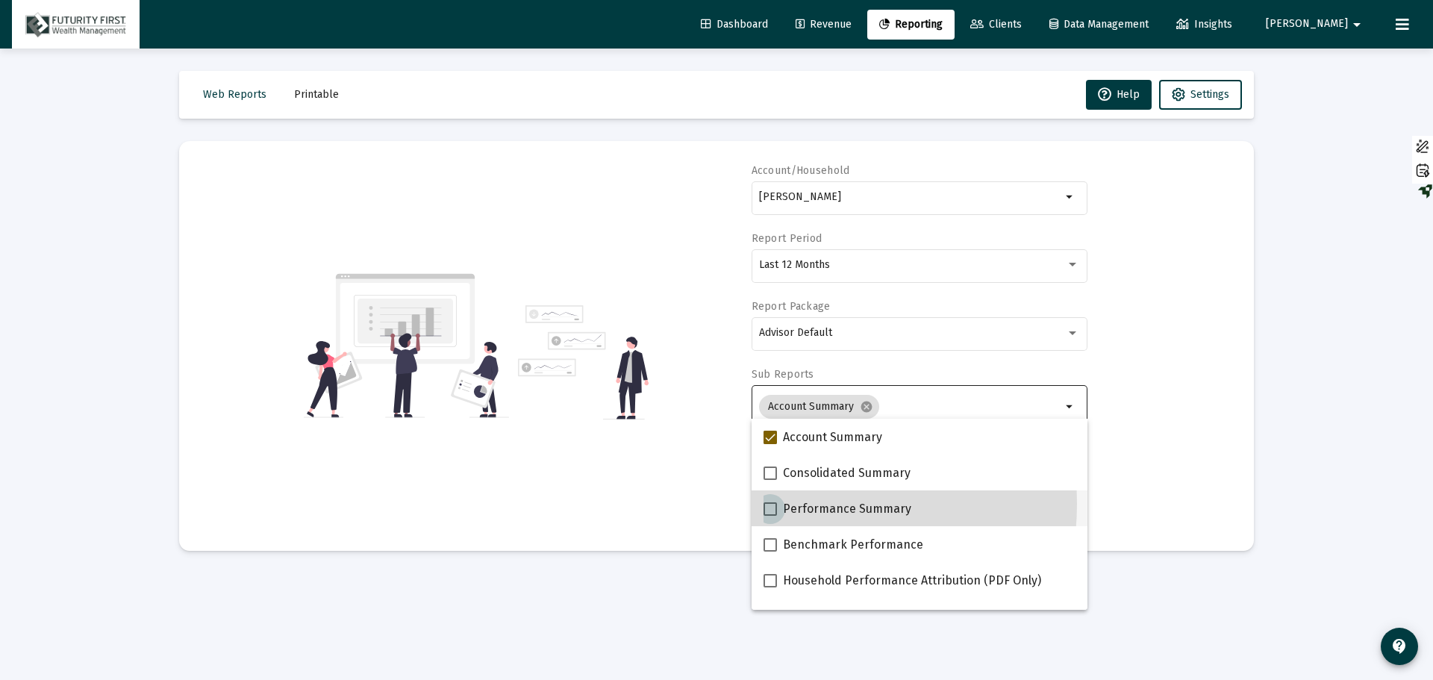
click at [786, 504] on span "Performance Summary" at bounding box center [847, 509] width 128 height 18
click at [770, 516] on input "Performance Summary" at bounding box center [769, 516] width 1 height 1
checkbox input "true"
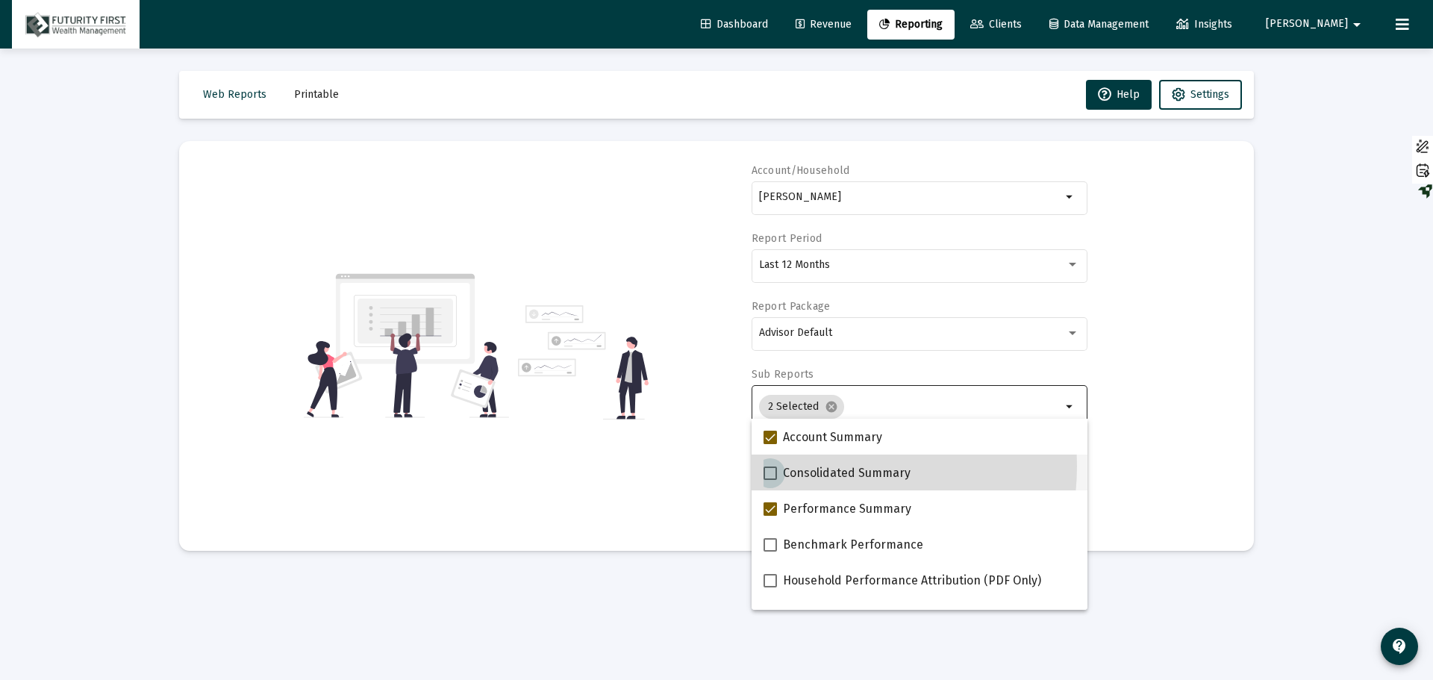
click at [808, 466] on span "Consolidated Summary" at bounding box center [847, 473] width 128 height 18
click at [770, 480] on input "Consolidated Summary" at bounding box center [769, 480] width 1 height 1
checkbox input "true"
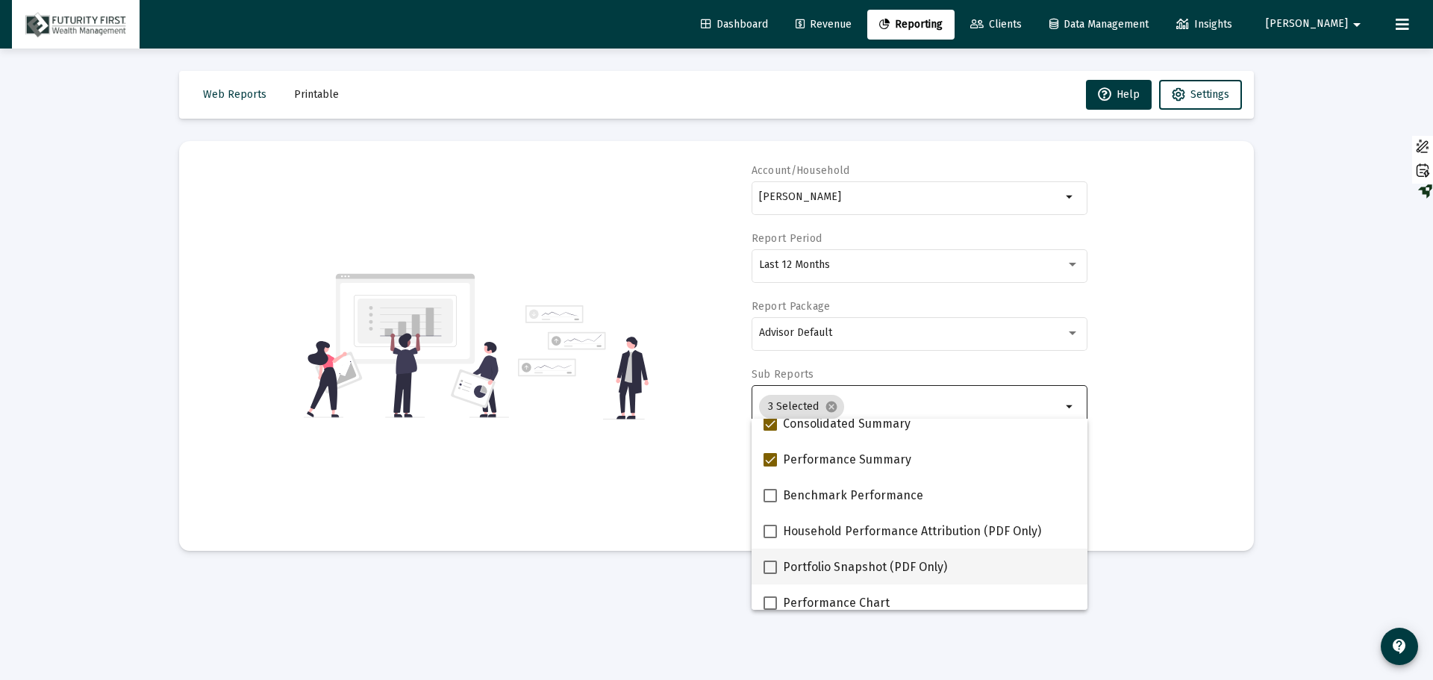
scroll to position [75, 0]
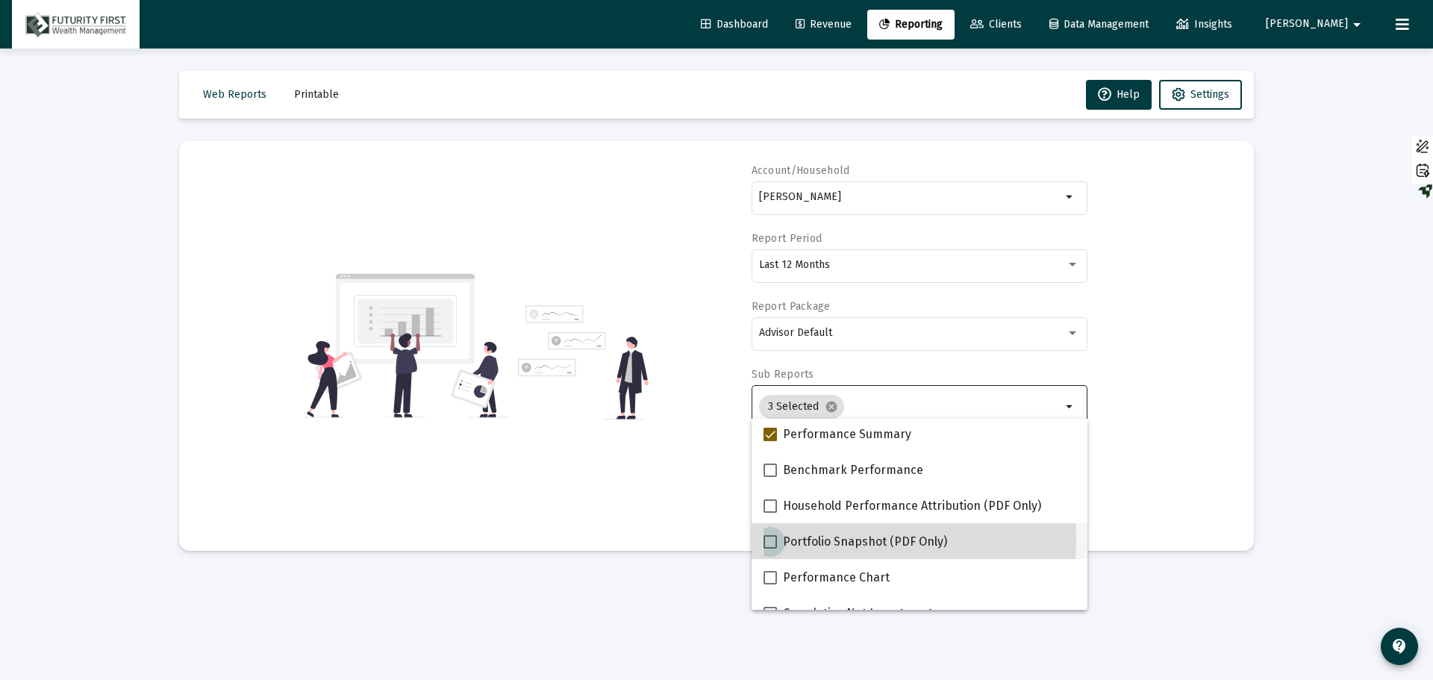
click at [814, 541] on span "Portfolio Snapshot (PDF Only)" at bounding box center [865, 542] width 164 height 18
click at [770, 549] on input "Portfolio Snapshot (PDF Only)" at bounding box center [769, 549] width 1 height 1
checkbox input "true"
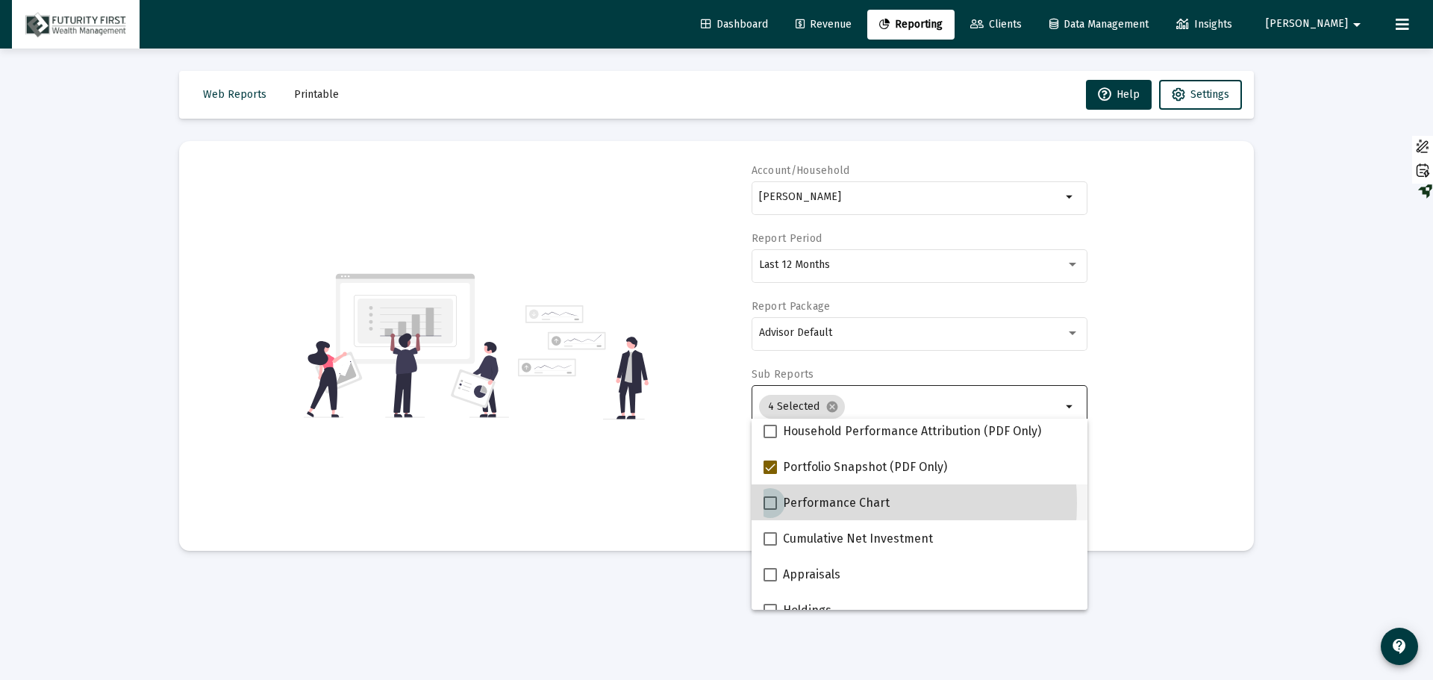
click at [832, 502] on span "Performance Chart" at bounding box center [836, 503] width 107 height 18
click at [770, 510] on input "Performance Chart" at bounding box center [769, 510] width 1 height 1
checkbox input "true"
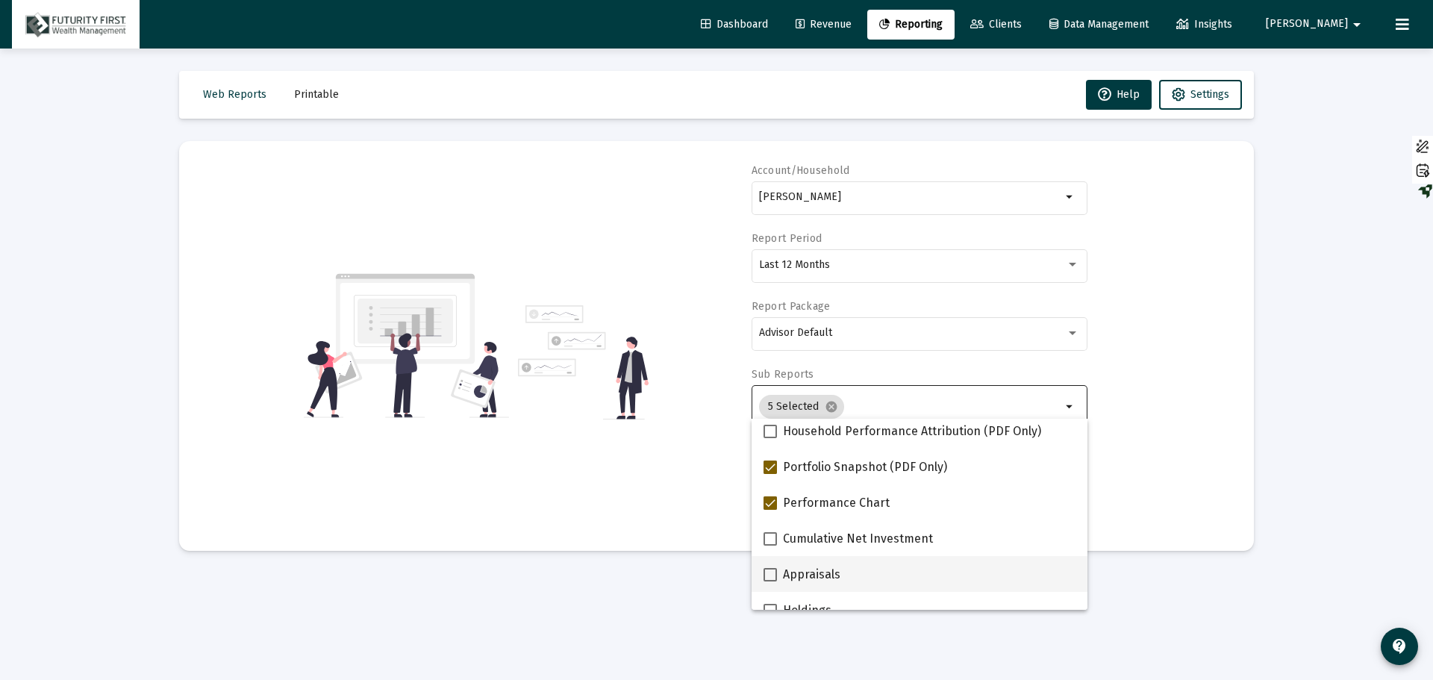
scroll to position [224, 0]
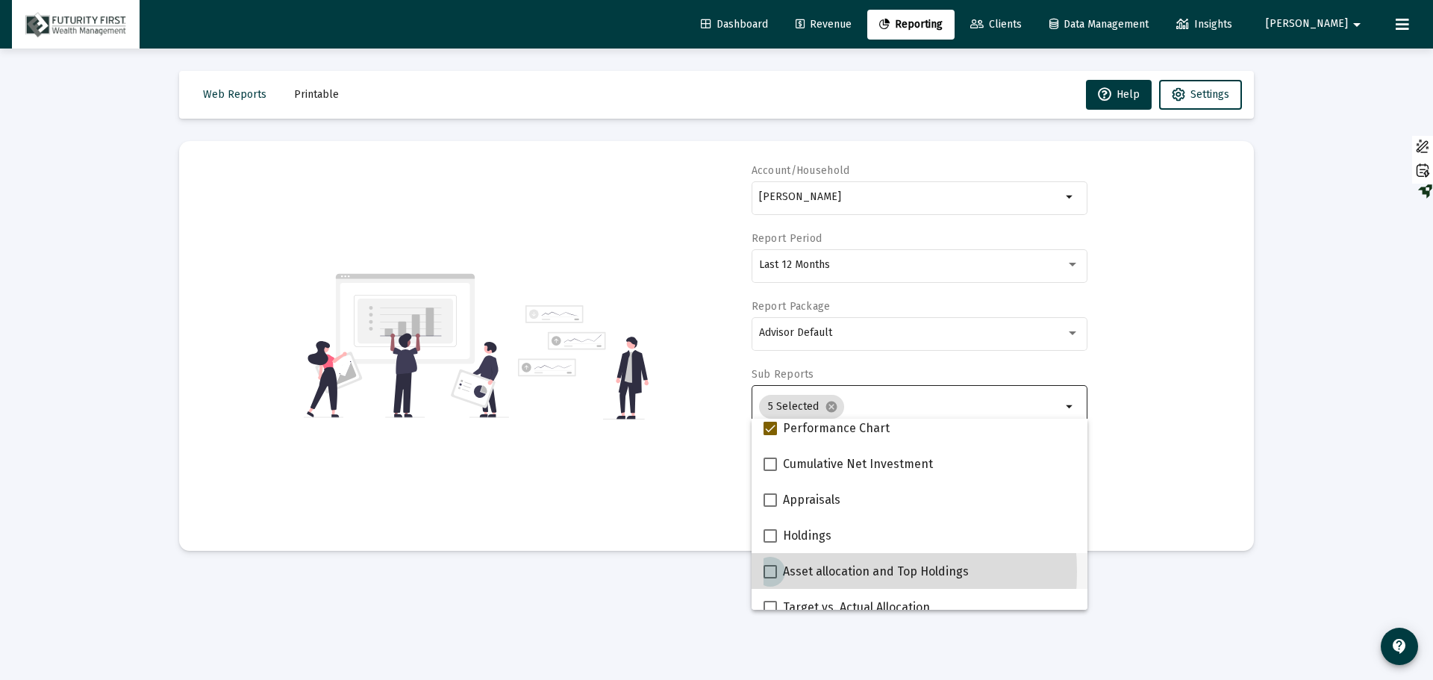
click at [826, 572] on span "Asset allocation and Top Holdings" at bounding box center [876, 572] width 186 height 18
click at [770, 578] on input "Asset allocation and Top Holdings" at bounding box center [769, 578] width 1 height 1
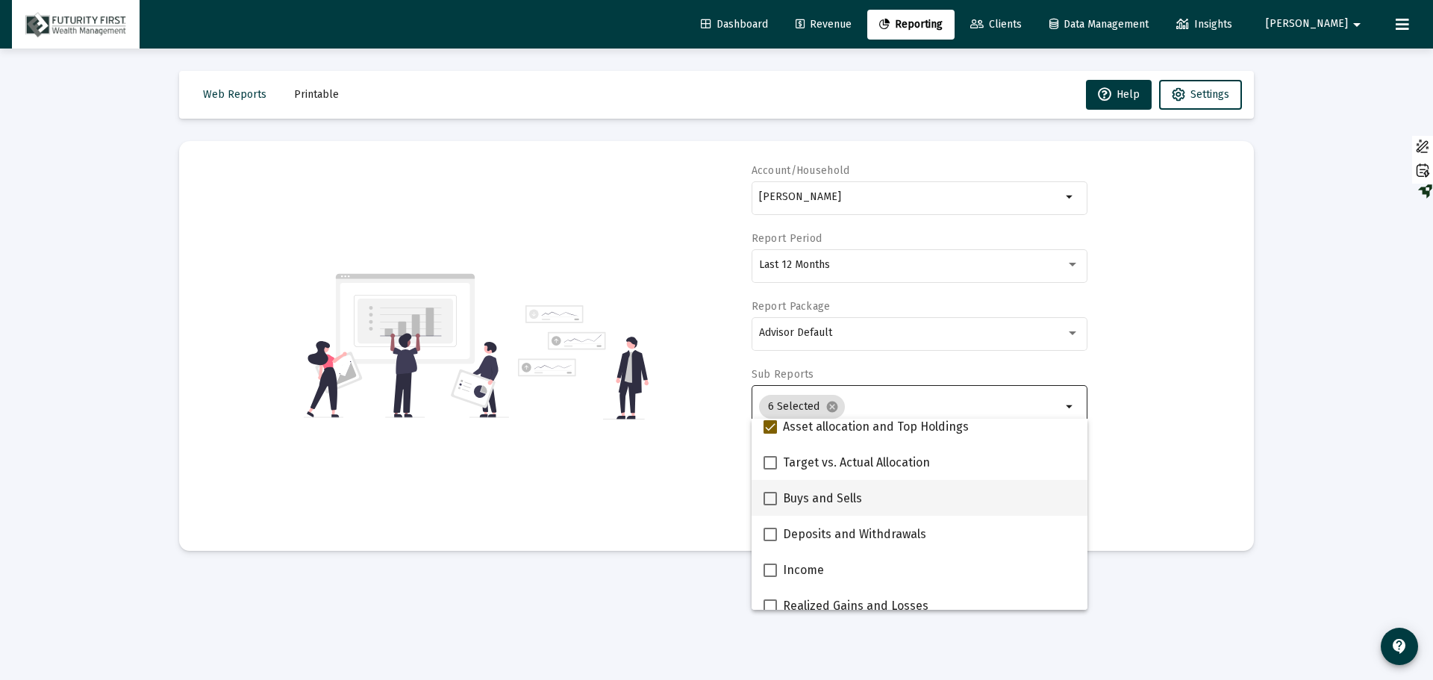
scroll to position [373, 0]
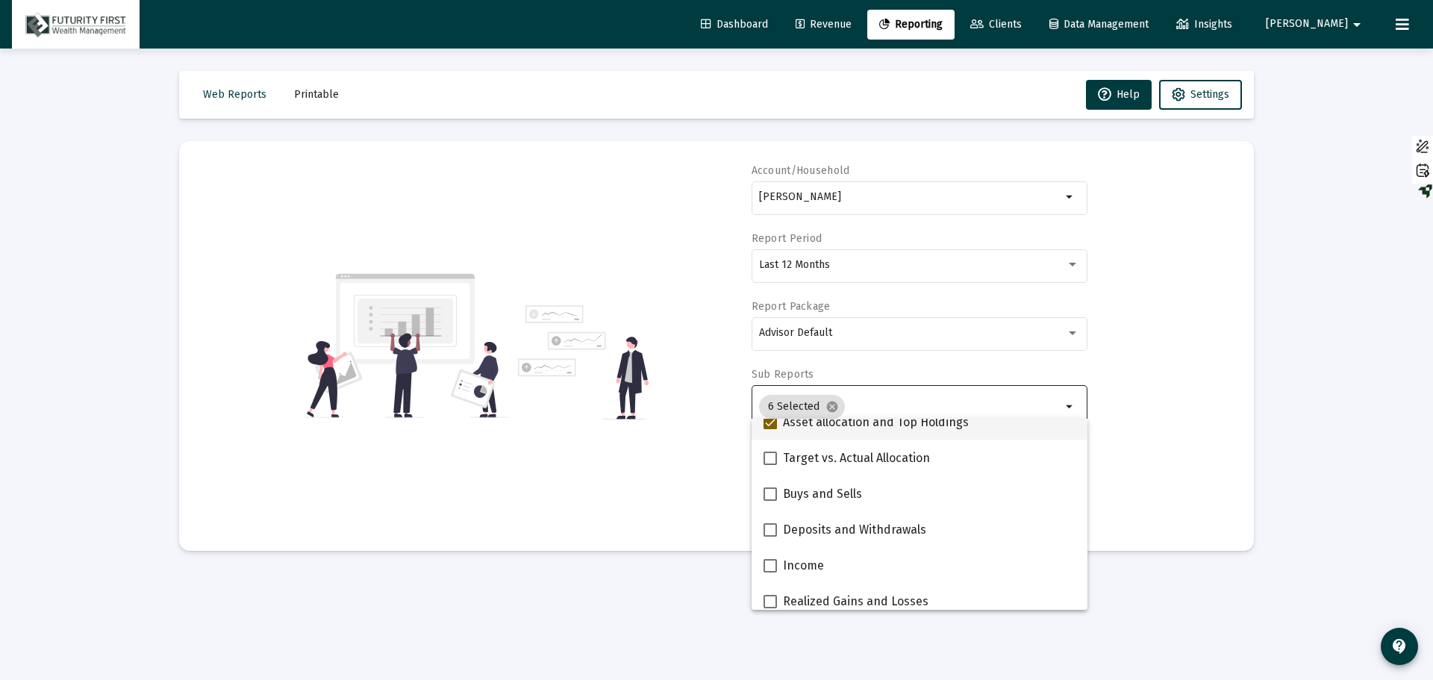
click at [764, 420] on span at bounding box center [770, 422] width 13 height 13
click at [769, 429] on input "Asset allocation and Top Holdings" at bounding box center [769, 429] width 1 height 1
checkbox input "false"
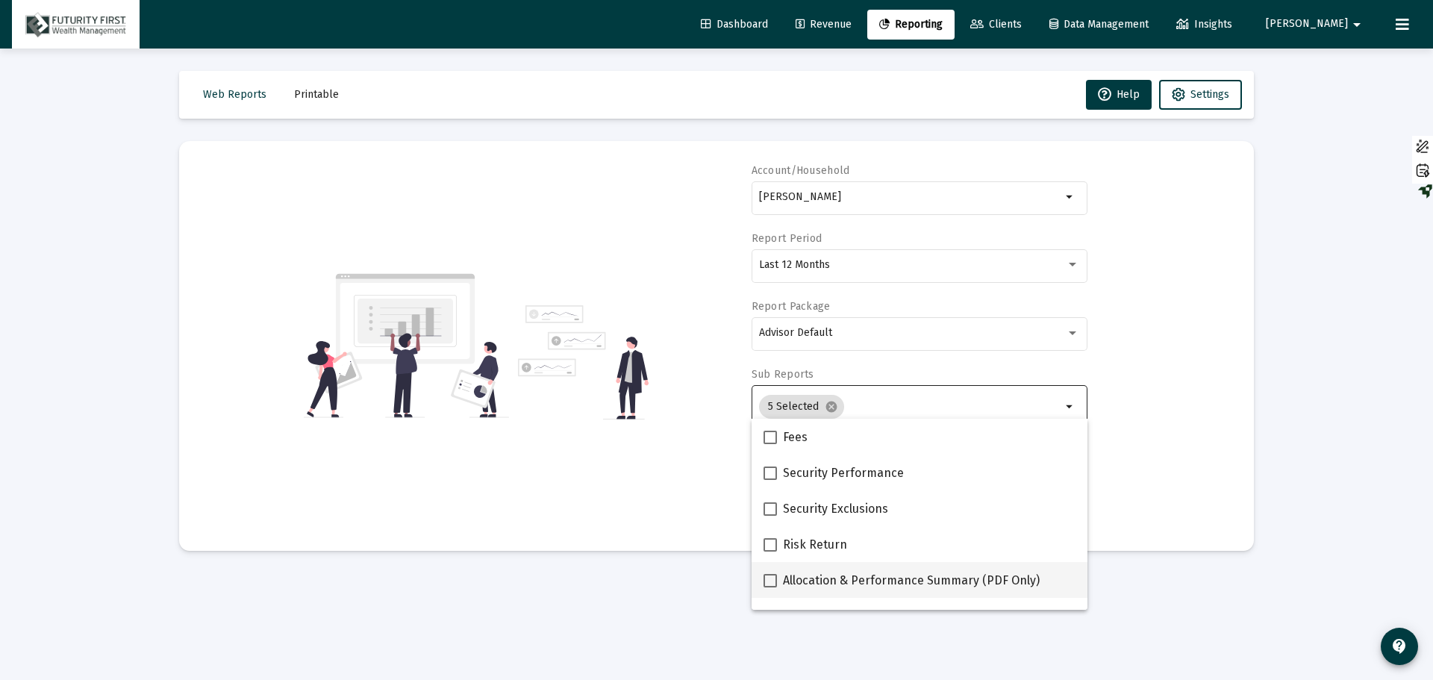
scroll to position [597, 0]
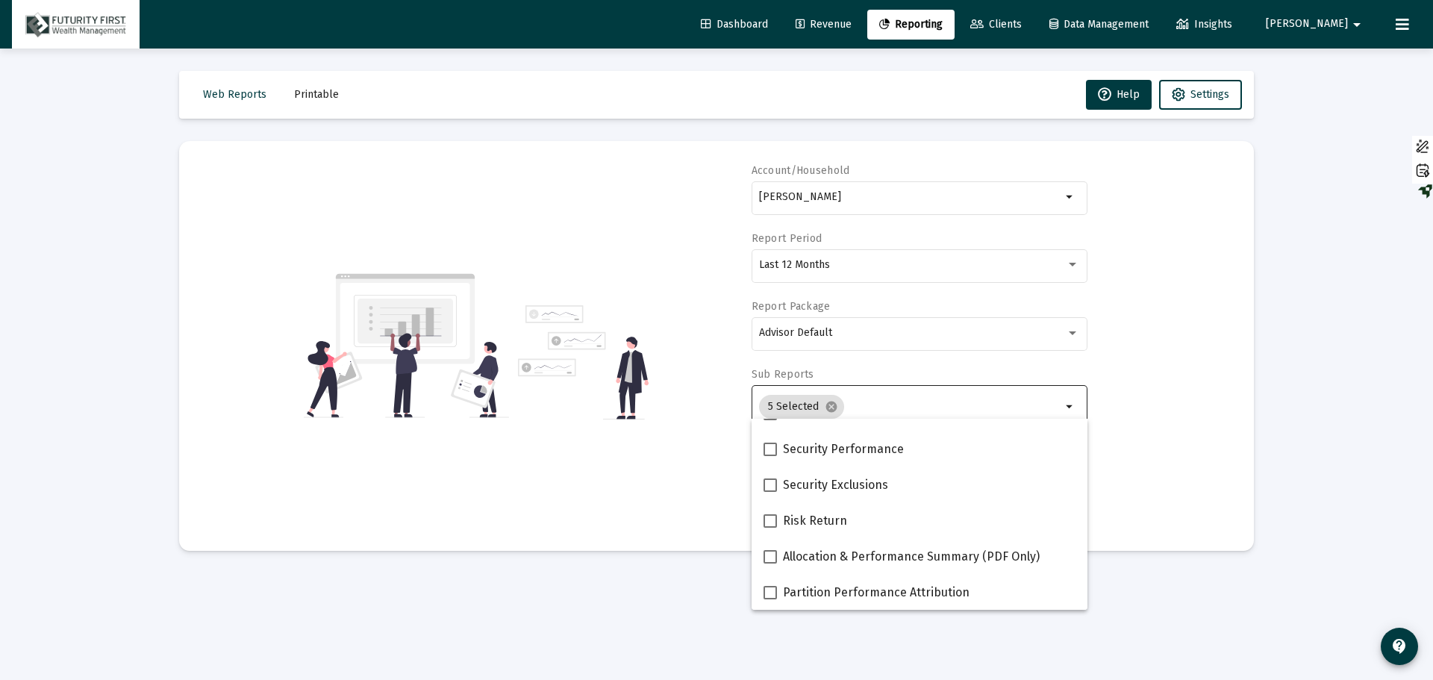
click at [1384, 383] on div "Loading... Web Reports Printable Help Settings Account/Household [PERSON_NAME] …" at bounding box center [716, 340] width 1433 height 680
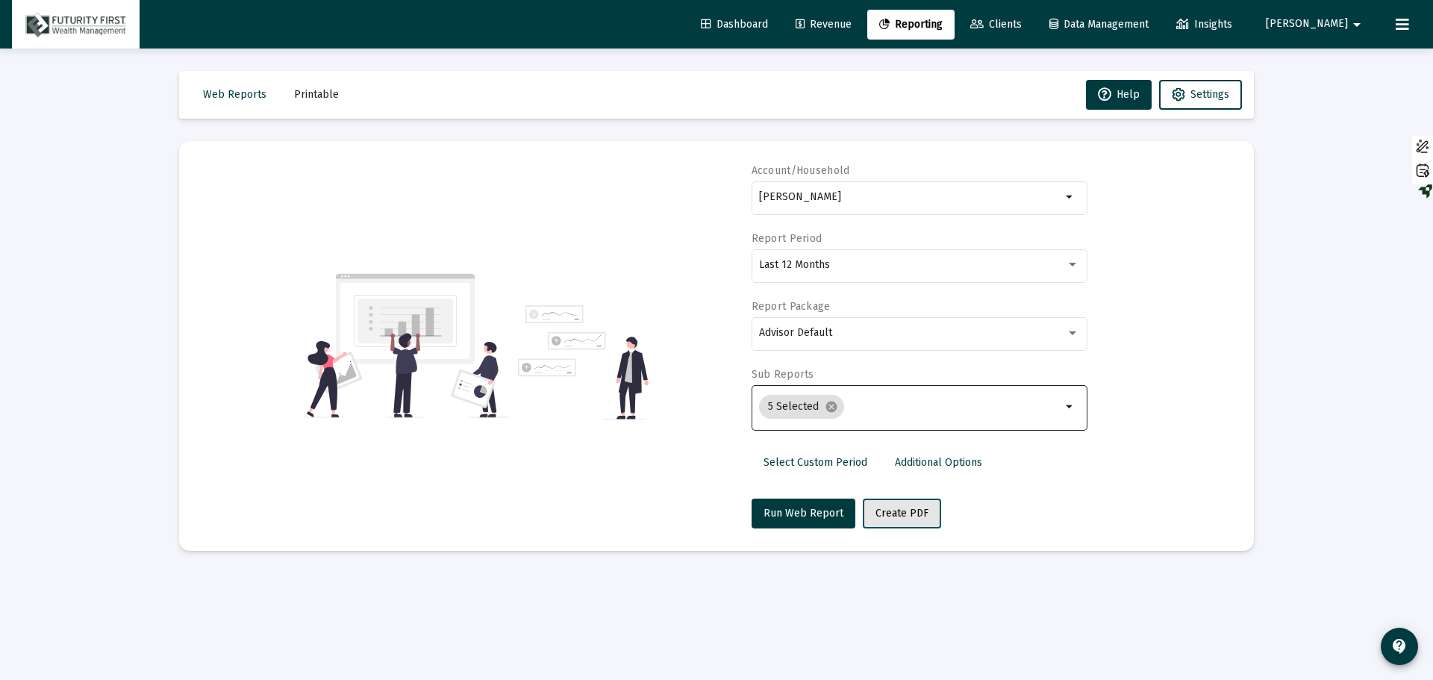
click at [898, 508] on span "Create PDF" at bounding box center [901, 513] width 53 height 13
click at [313, 94] on span "Printable" at bounding box center [316, 94] width 45 height 13
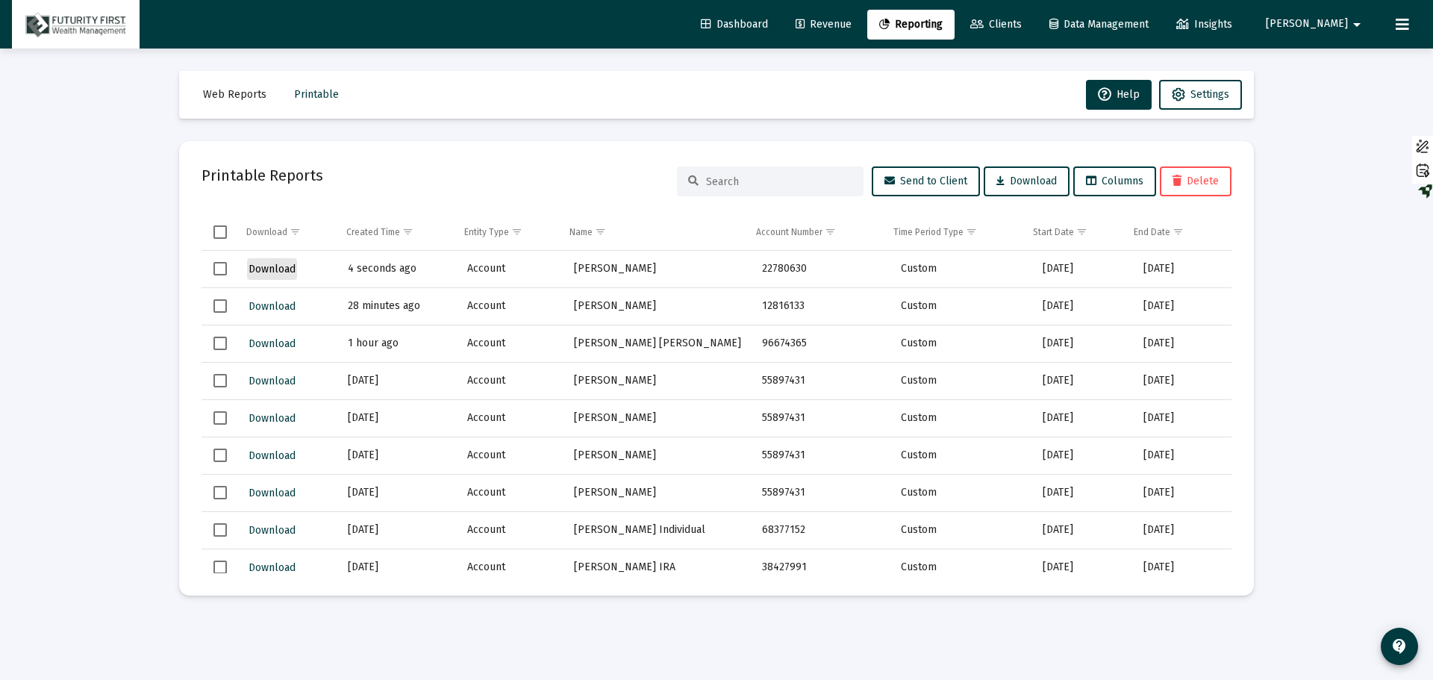
click at [287, 269] on span "Download" at bounding box center [272, 269] width 47 height 13
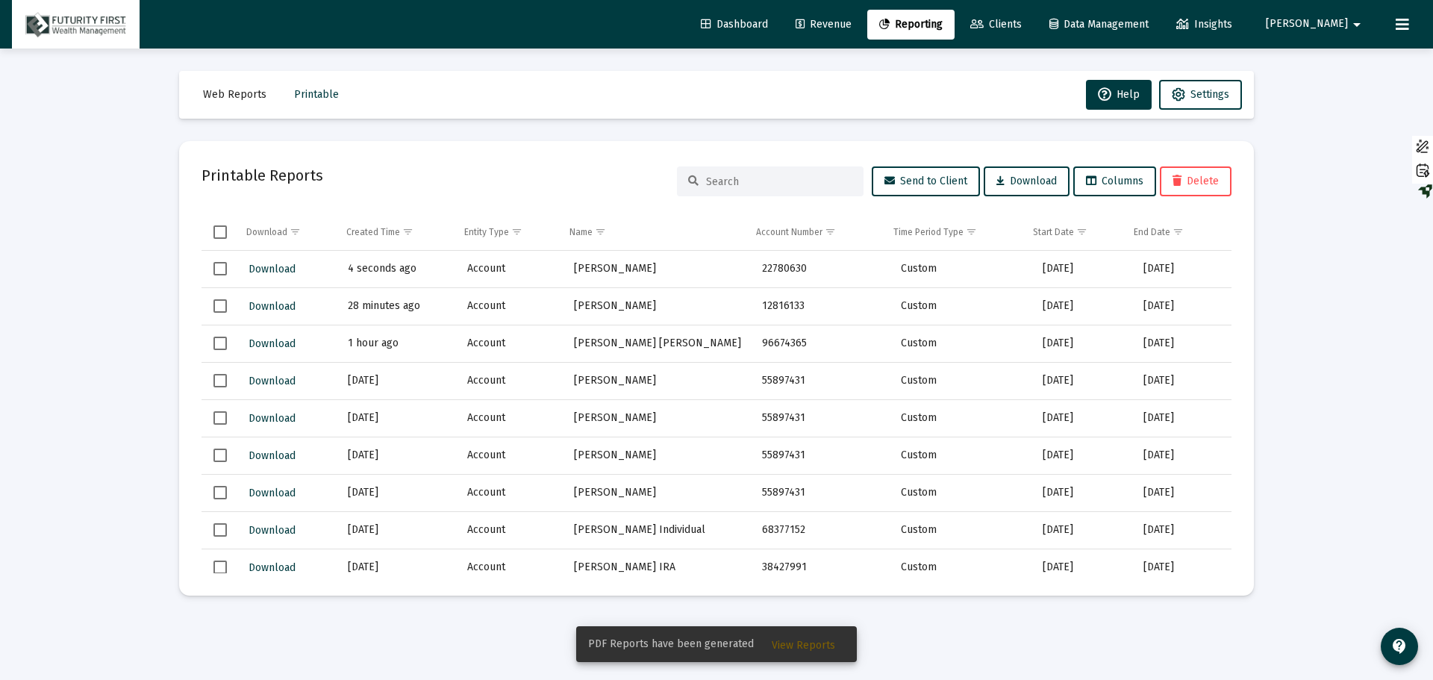
click at [290, 267] on span "Download" at bounding box center [272, 269] width 47 height 13
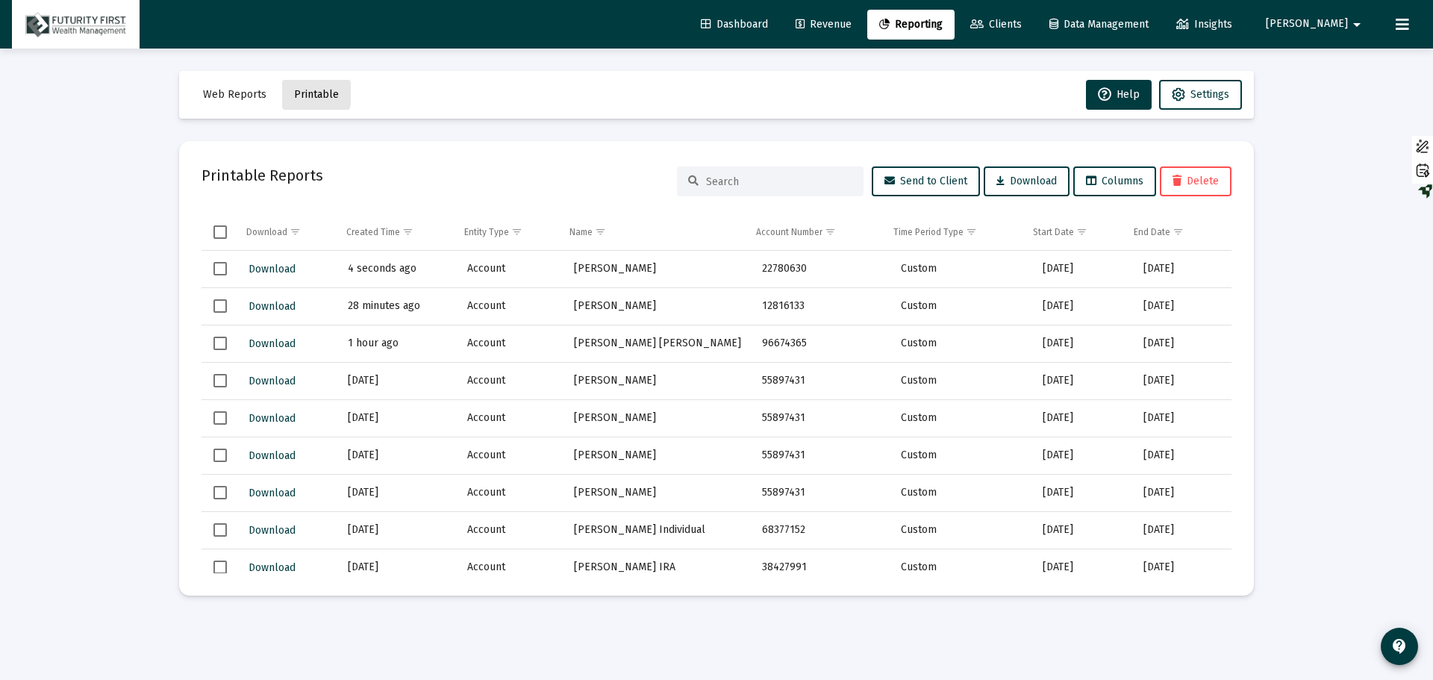
click at [302, 93] on span "Printable" at bounding box center [316, 94] width 45 height 13
click at [312, 93] on span "Printable" at bounding box center [316, 94] width 45 height 13
click at [955, 32] on link "Reporting" at bounding box center [910, 25] width 87 height 30
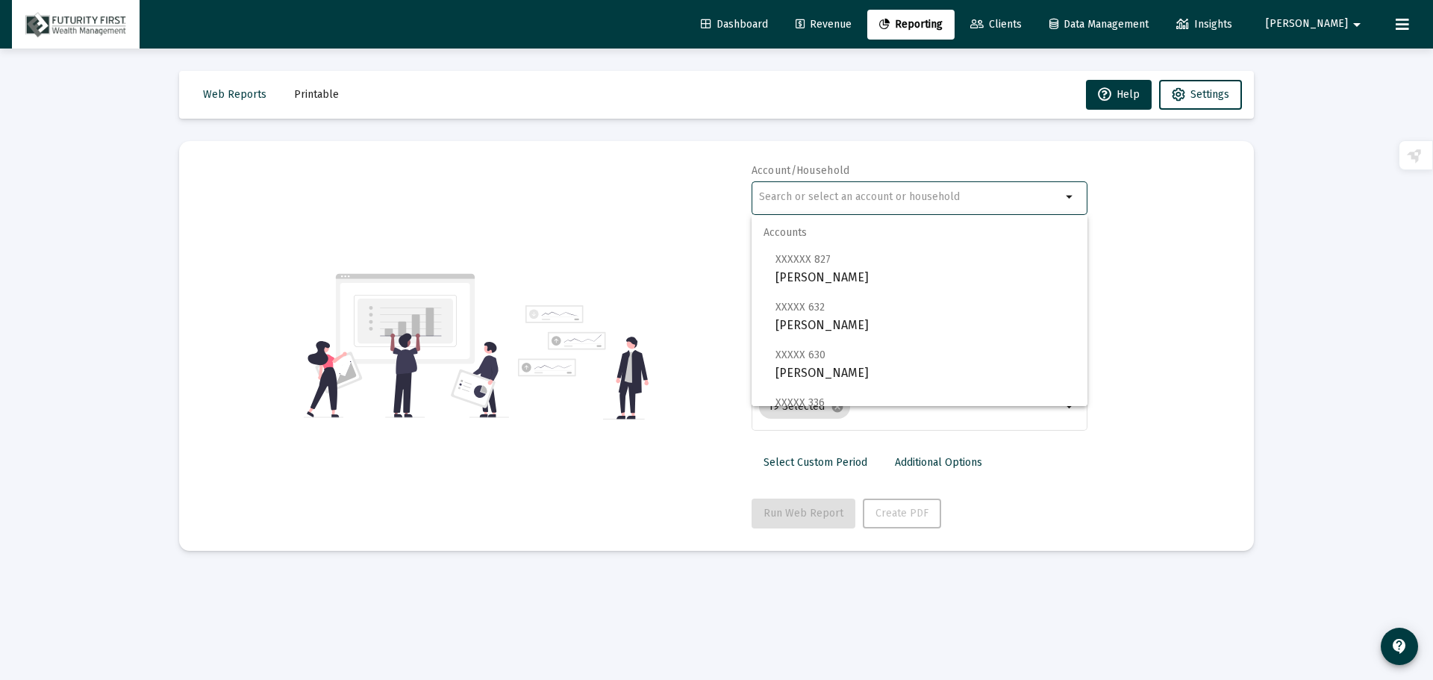
click at [846, 193] on input "text" at bounding box center [910, 197] width 302 height 12
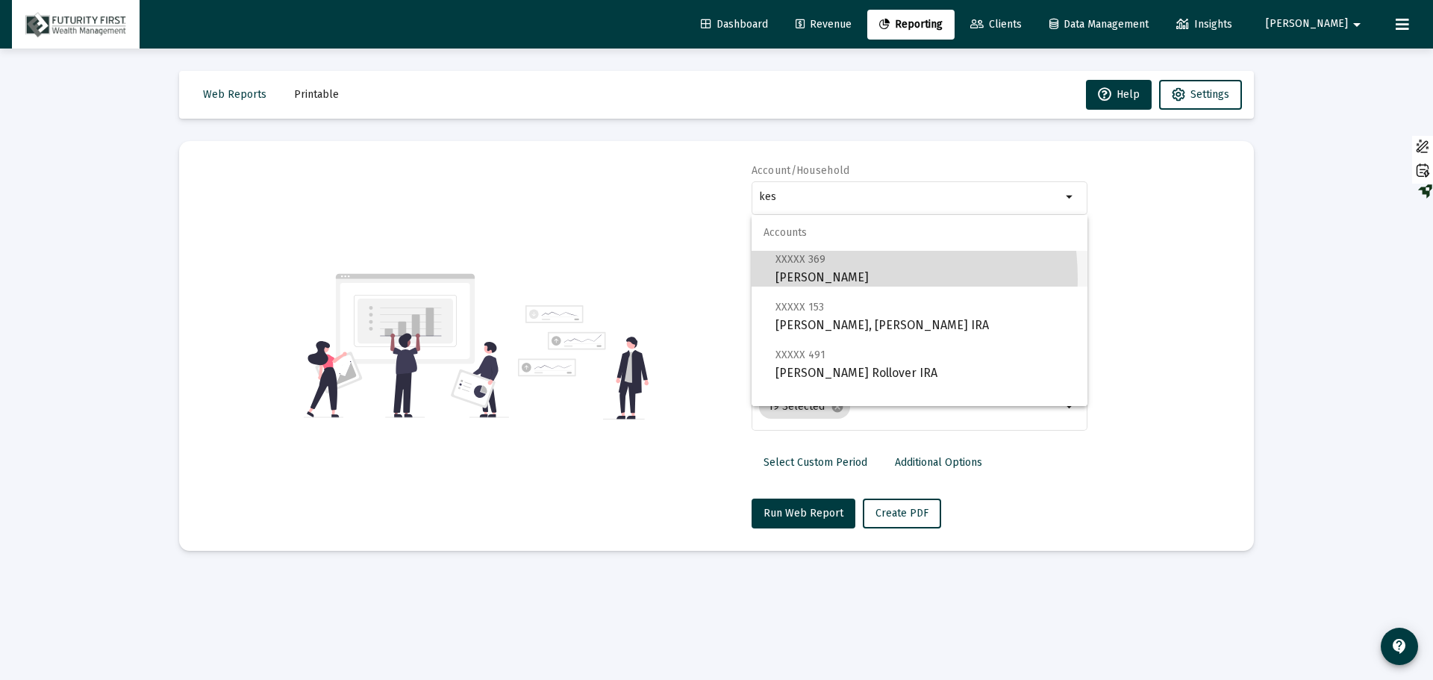
click at [812, 279] on span "XXXXX 369 [PERSON_NAME]" at bounding box center [925, 268] width 300 height 37
type input "[PERSON_NAME]"
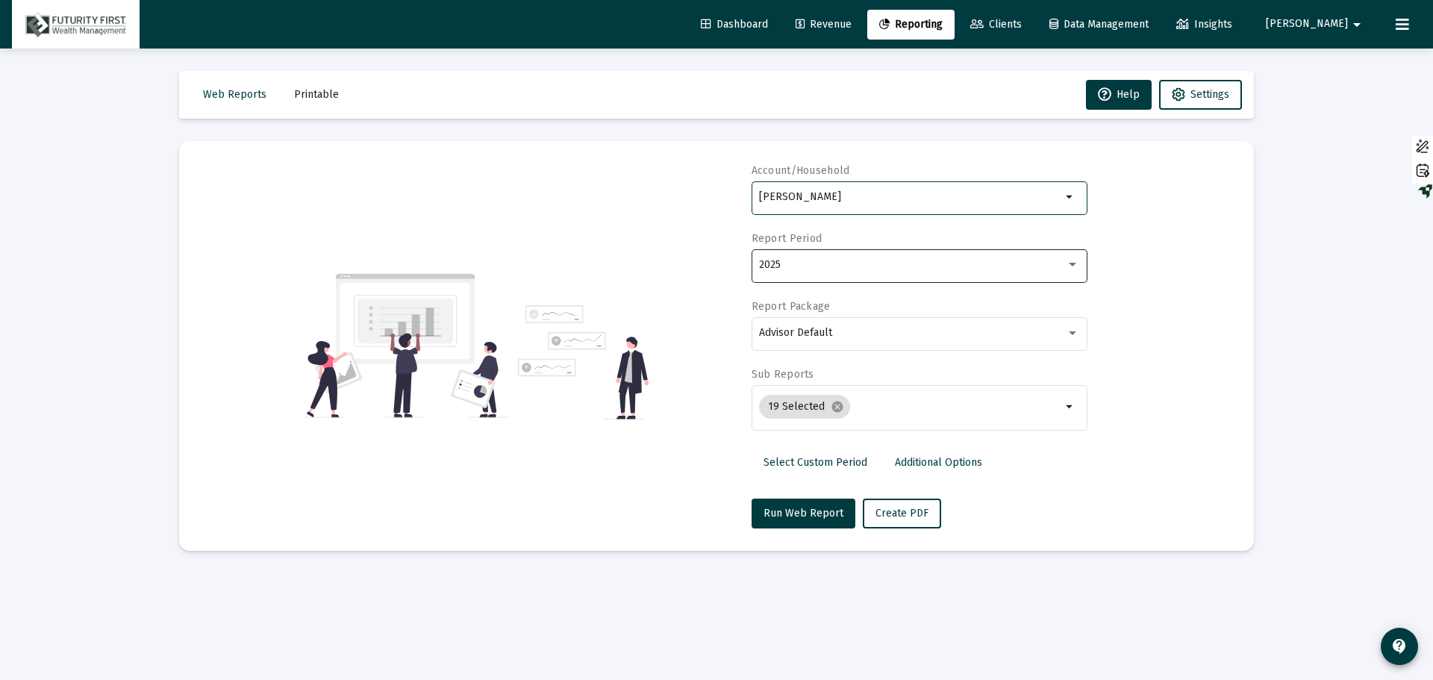
click at [812, 273] on div "2025" at bounding box center [919, 264] width 320 height 37
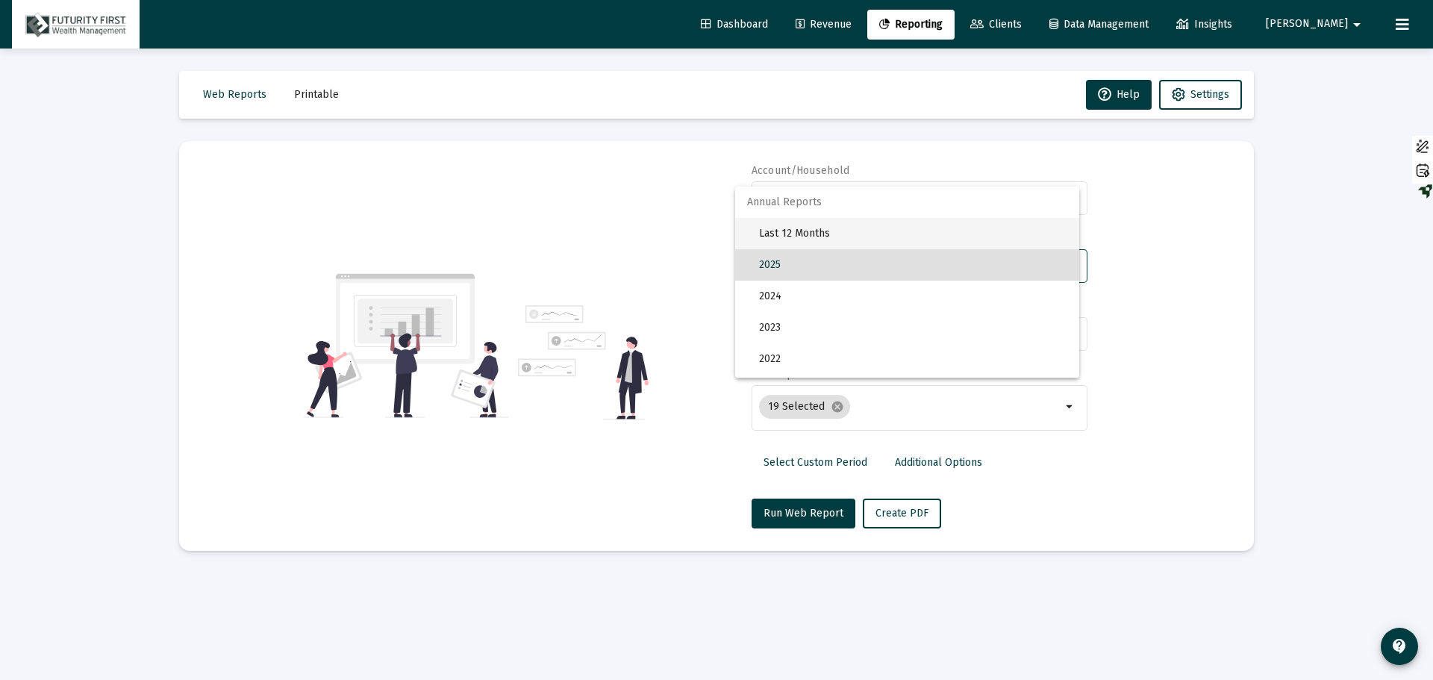
click at [791, 231] on span "Last 12 Months" at bounding box center [913, 233] width 308 height 31
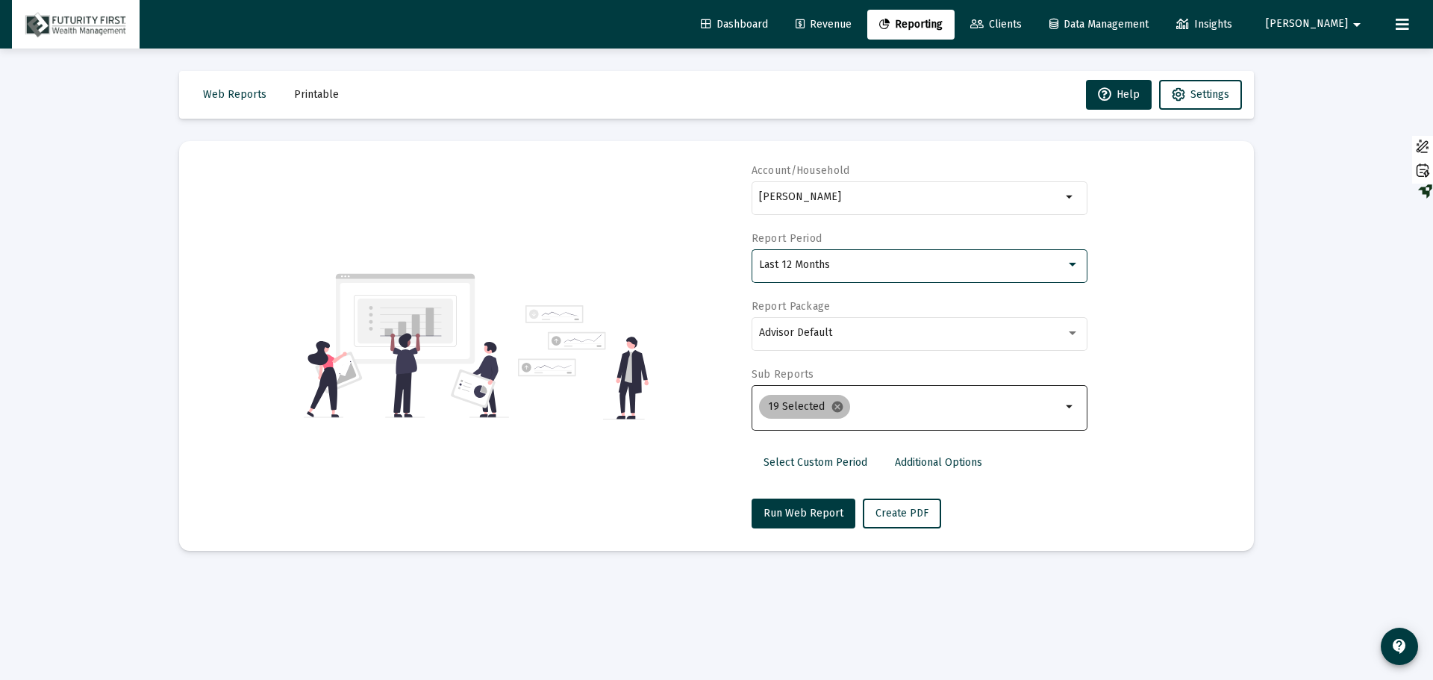
click at [836, 403] on mat-icon "cancel" at bounding box center [837, 406] width 13 height 13
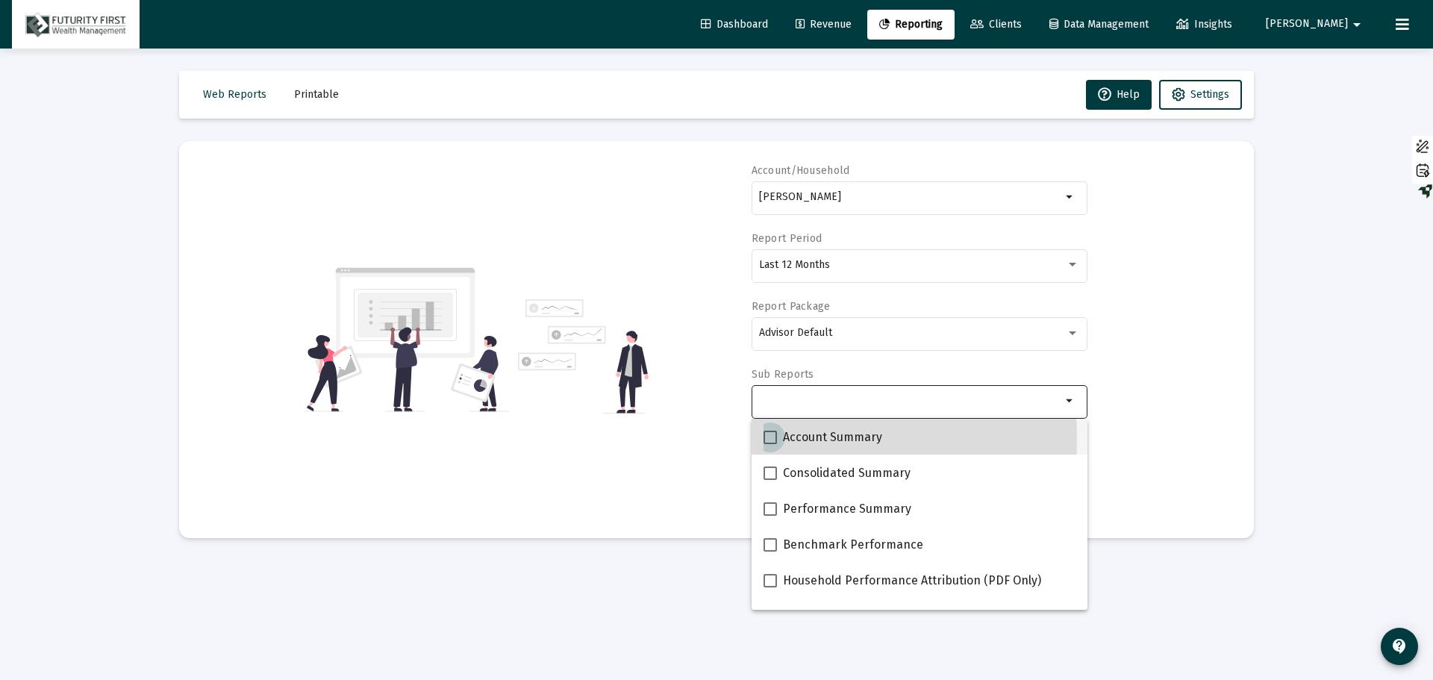
click at [767, 439] on span at bounding box center [770, 437] width 13 height 13
click at [769, 444] on input "Account Summary" at bounding box center [769, 444] width 1 height 1
checkbox input "true"
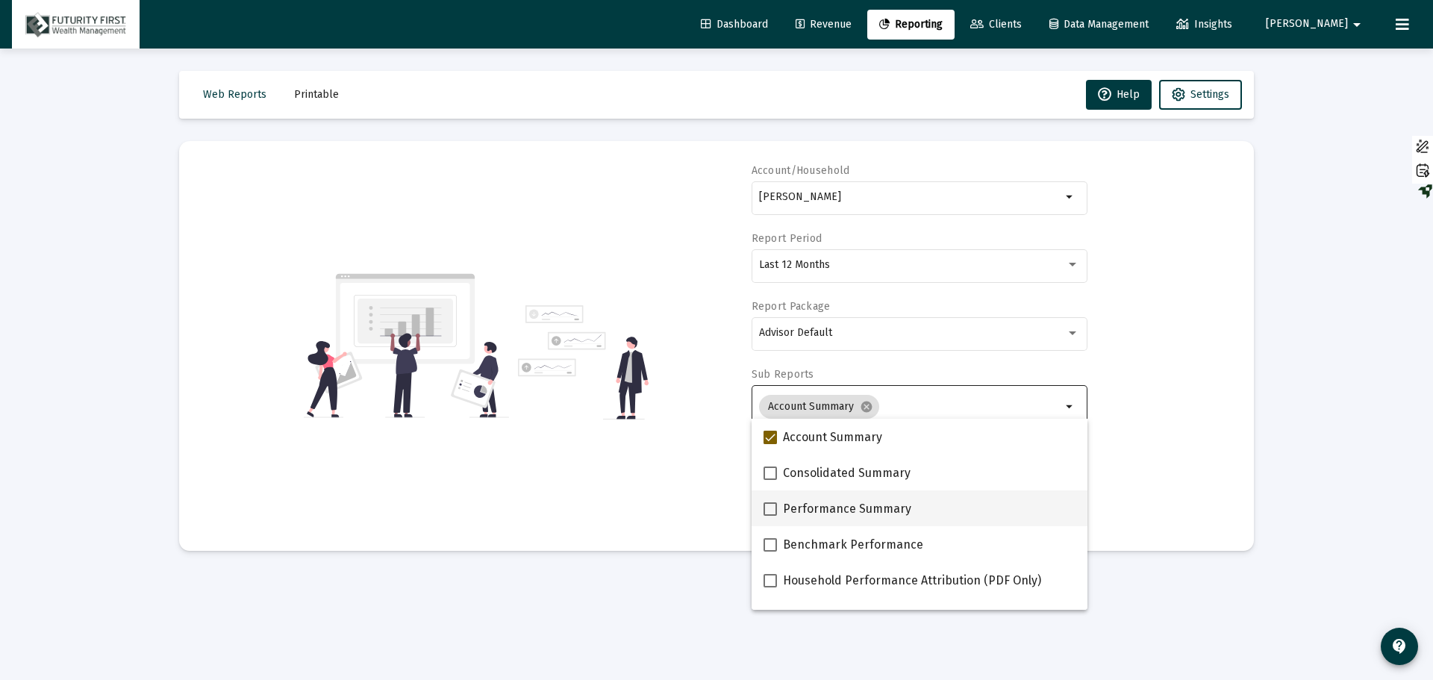
click at [772, 504] on span at bounding box center [770, 508] width 13 height 13
click at [770, 516] on input "Performance Summary" at bounding box center [769, 516] width 1 height 1
checkbox input "true"
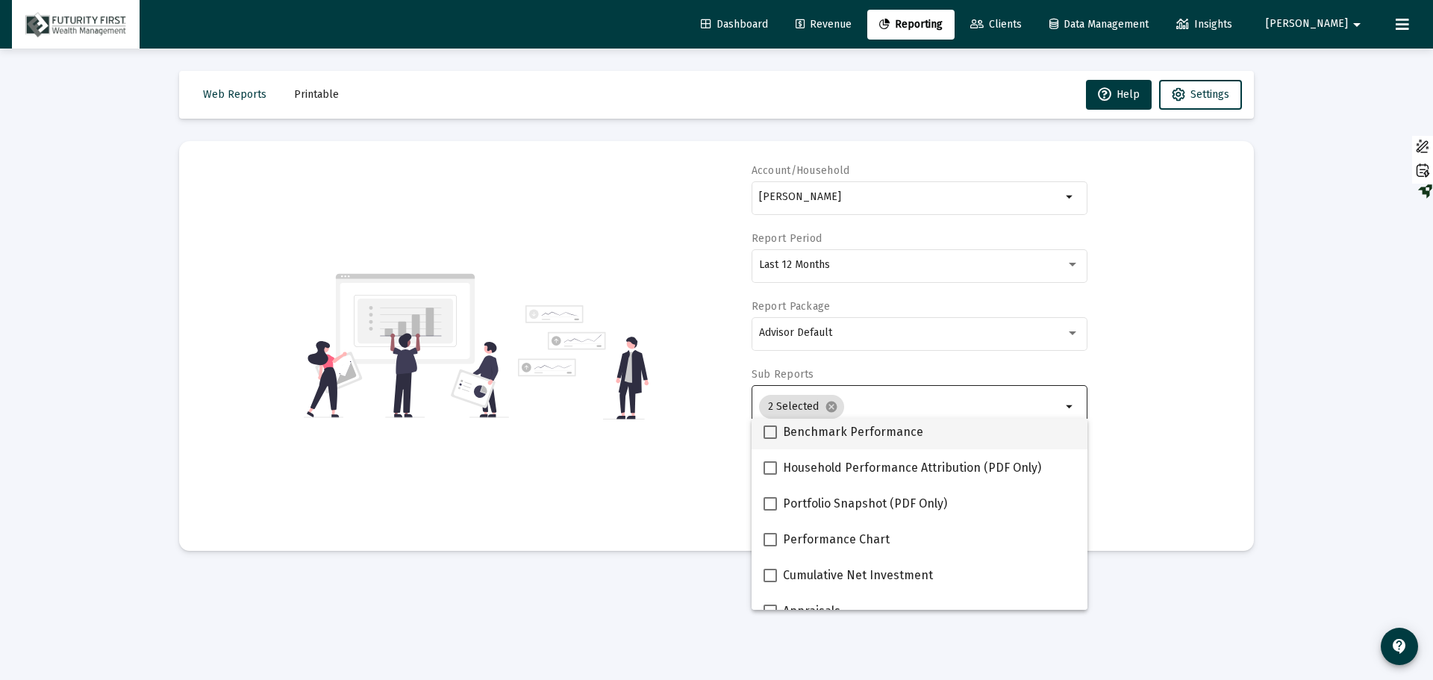
scroll to position [149, 0]
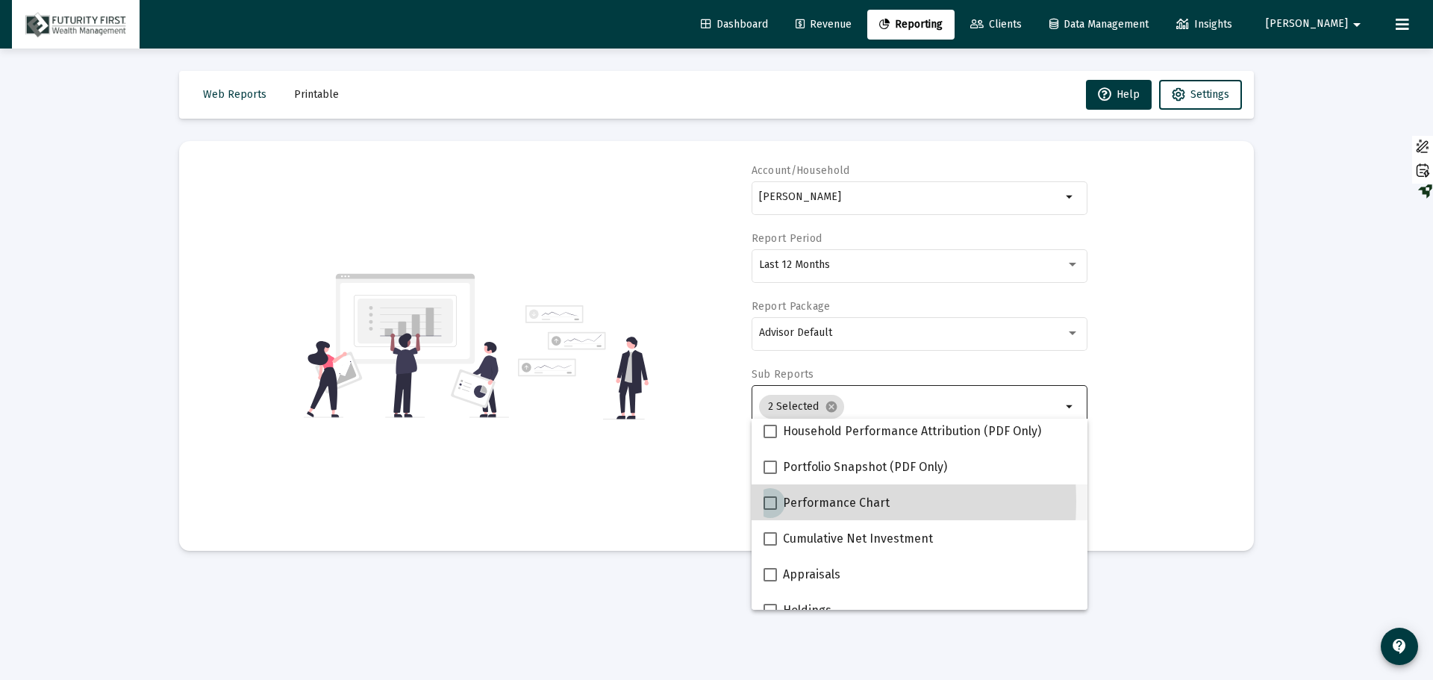
click at [772, 502] on span at bounding box center [770, 502] width 13 height 13
click at [770, 510] on input "Performance Chart" at bounding box center [769, 510] width 1 height 1
checkbox input "true"
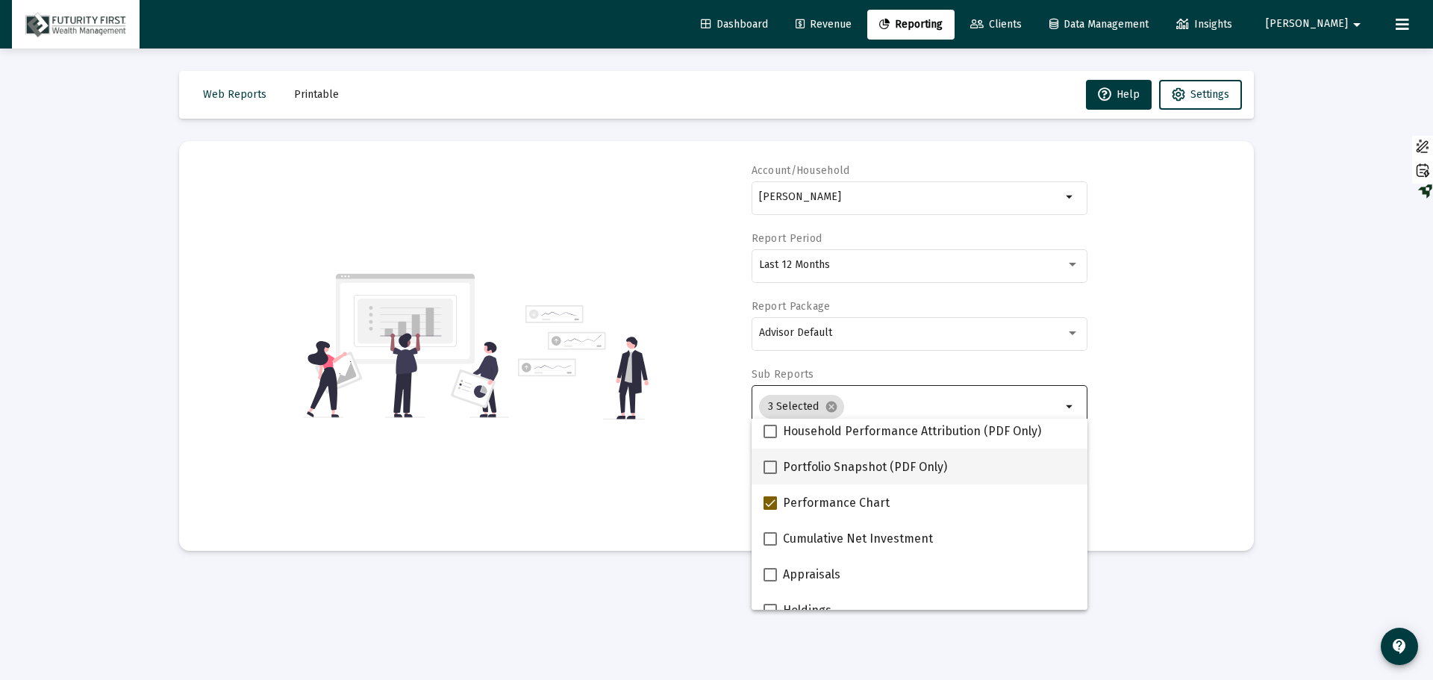
click at [768, 469] on span at bounding box center [770, 466] width 13 height 13
click at [769, 474] on input "Portfolio Snapshot (PDF Only)" at bounding box center [769, 474] width 1 height 1
checkbox input "true"
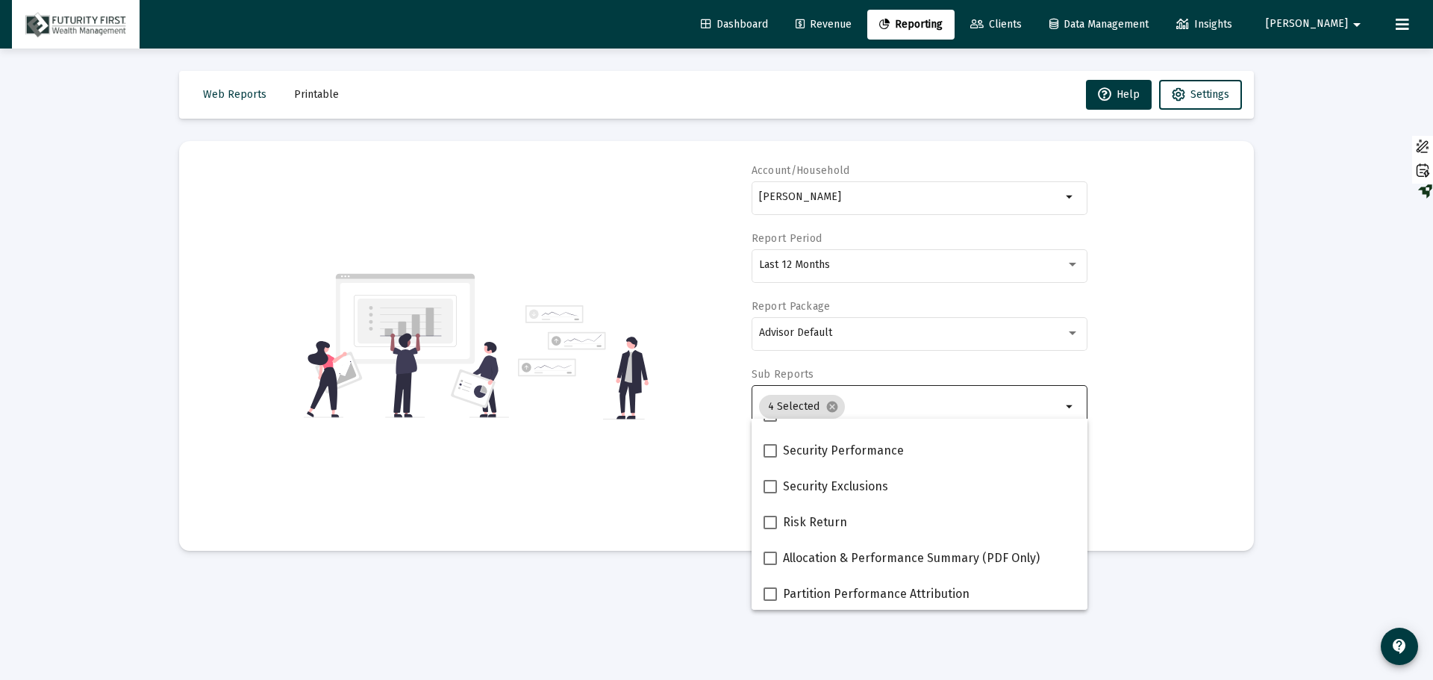
scroll to position [597, 0]
click at [773, 554] on span at bounding box center [770, 556] width 13 height 13
click at [770, 563] on input "Allocation & Performance Summary (PDF Only)" at bounding box center [769, 563] width 1 height 1
checkbox input "true"
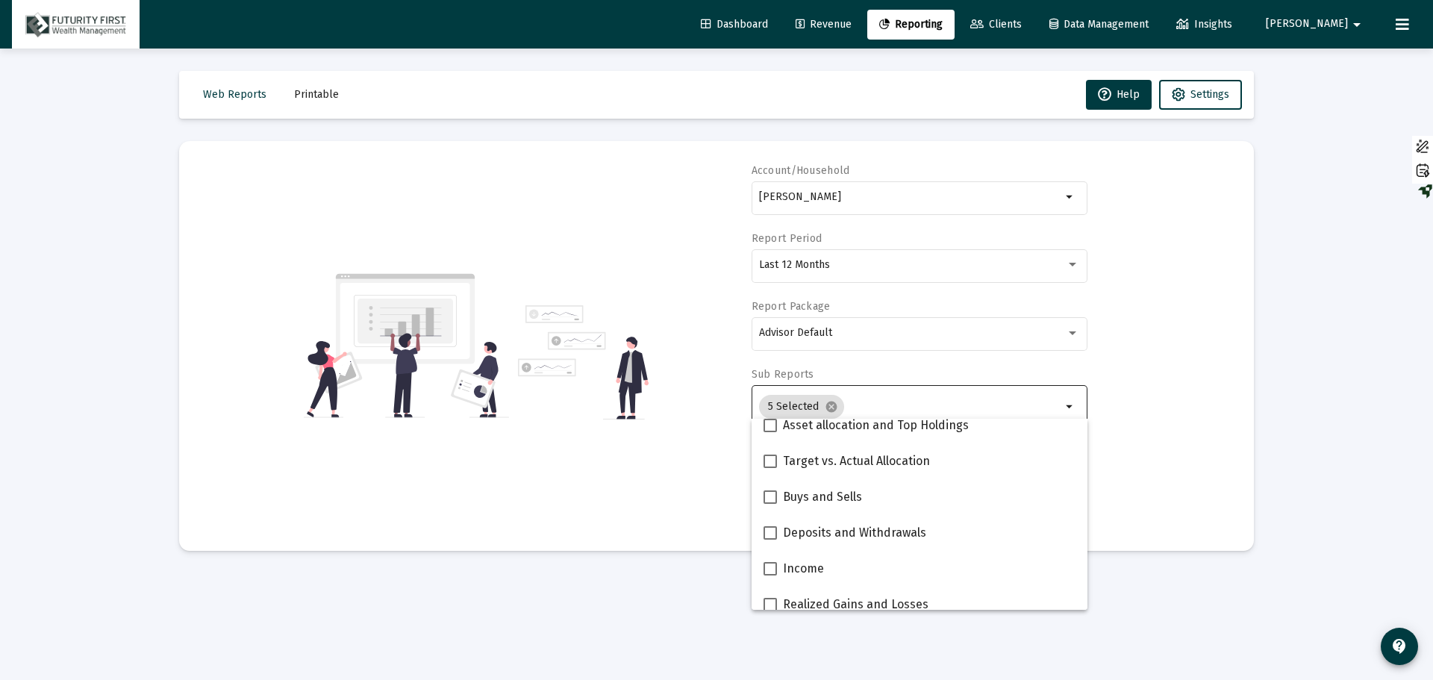
scroll to position [373, 0]
click at [1174, 381] on div "Account/[PERSON_NAME] arrow_drop_down Report Period Last 12 Months Report Packa…" at bounding box center [717, 345] width 1030 height 365
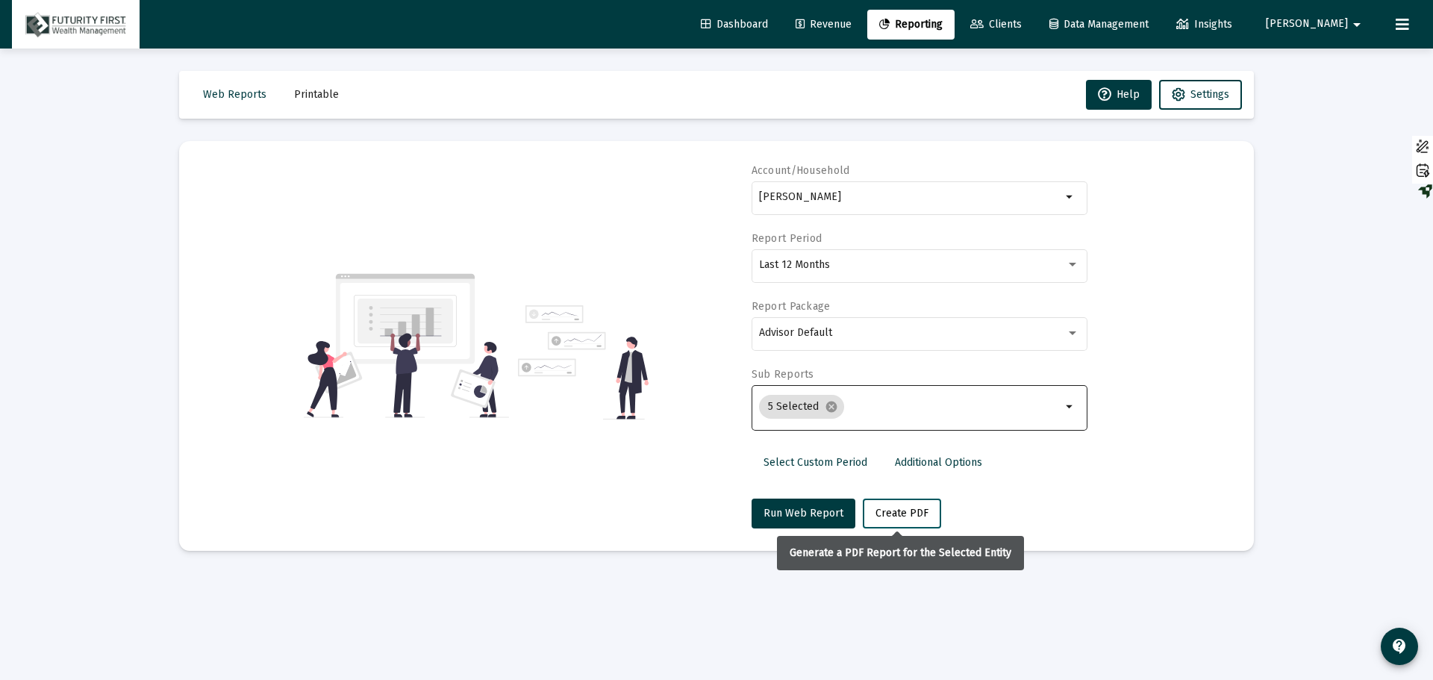
click at [890, 516] on span "Create PDF" at bounding box center [901, 513] width 53 height 13
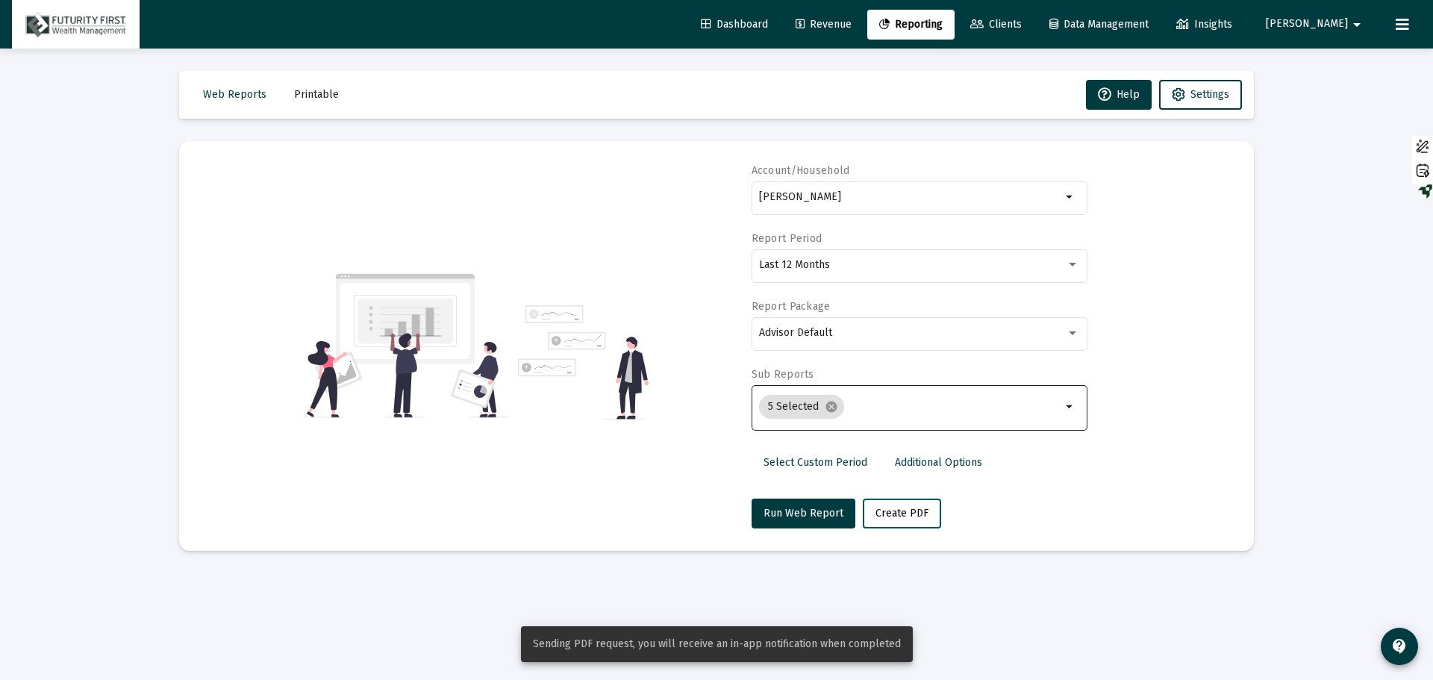
click at [890, 516] on span "Create PDF" at bounding box center [901, 513] width 53 height 13
click at [323, 90] on span "Printable" at bounding box center [316, 94] width 45 height 13
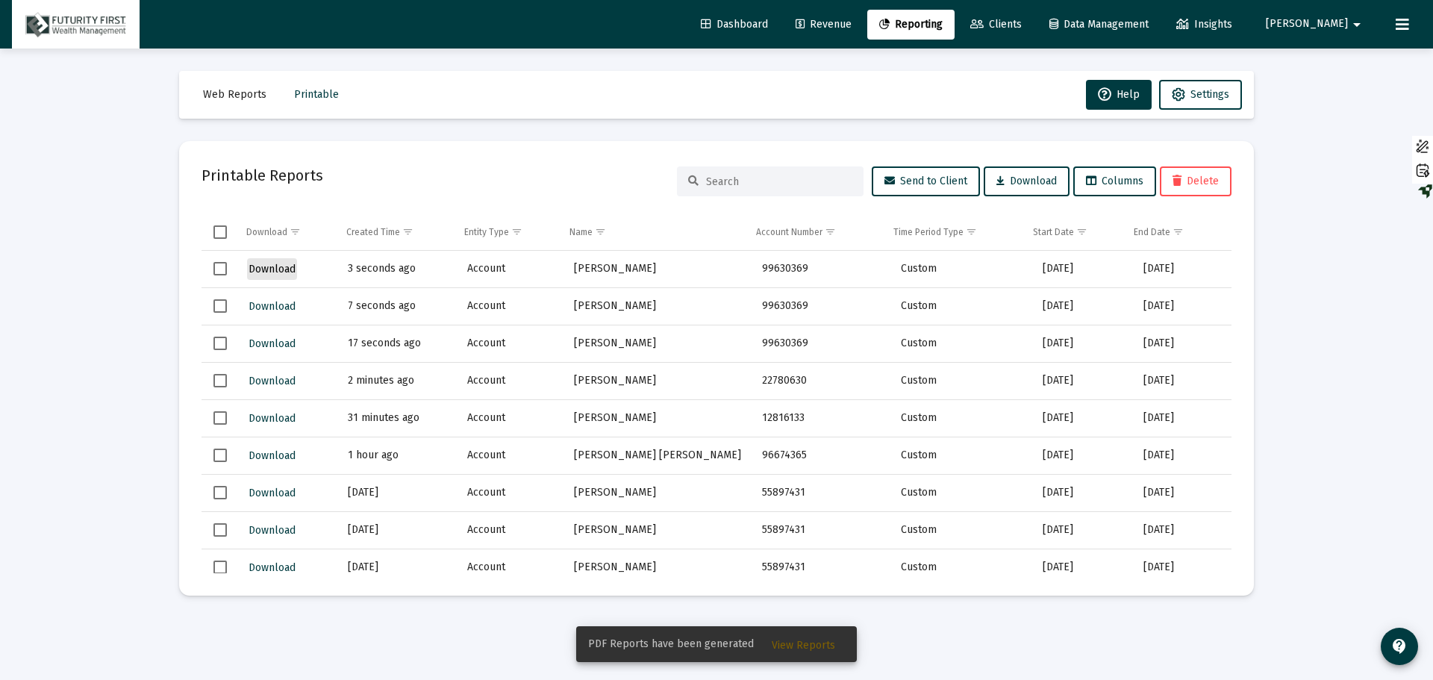
click at [278, 269] on span "Download" at bounding box center [272, 269] width 47 height 13
